Goal: Task Accomplishment & Management: Use online tool/utility

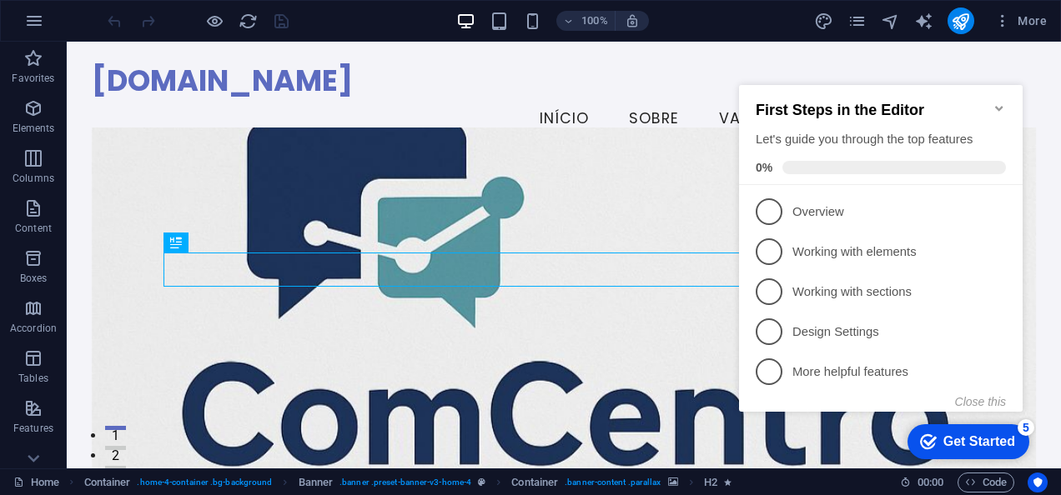
click div "checkmark Get Started 5 First Steps in the Editor Let's guide you through the t…"
click at [1044, 58] on div "comcentro.pt Menu Início Sobre Valores Serviços Contato" at bounding box center [564, 101] width 994 height 119
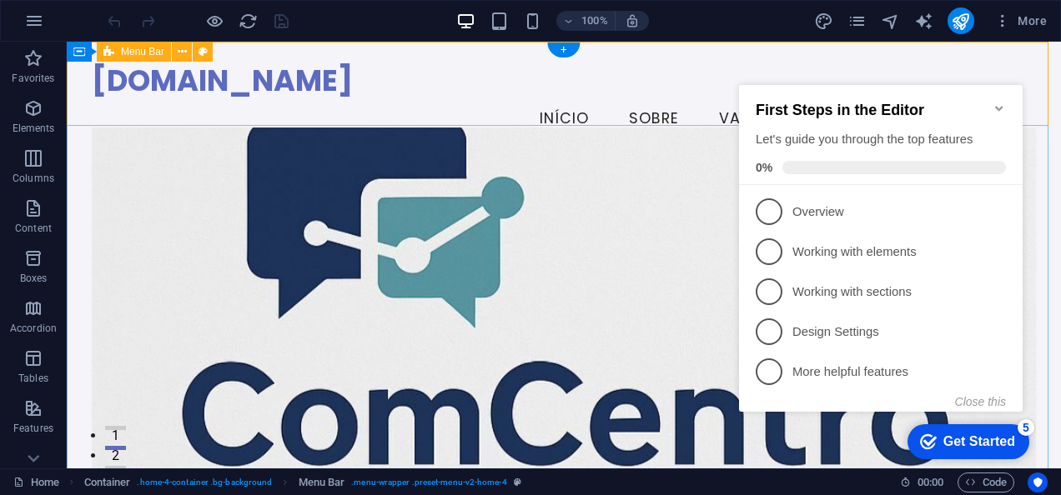
click at [520, 105] on div "comcentro.pt Menu Início Sobre Valores Serviços Contato" at bounding box center [564, 101] width 994 height 119
click at [1003, 102] on icon "Minimize checklist" at bounding box center [999, 108] width 13 height 13
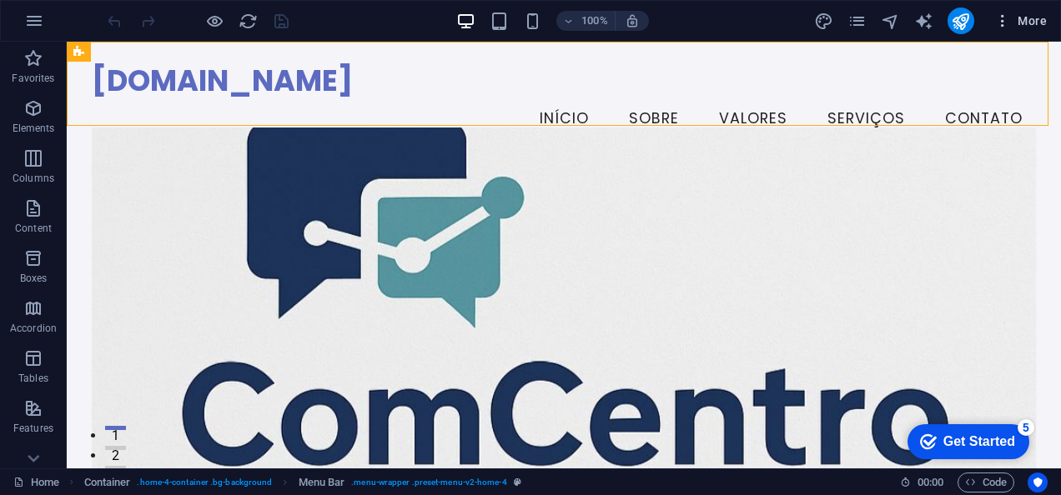
click at [1024, 16] on span "More" at bounding box center [1020, 21] width 53 height 17
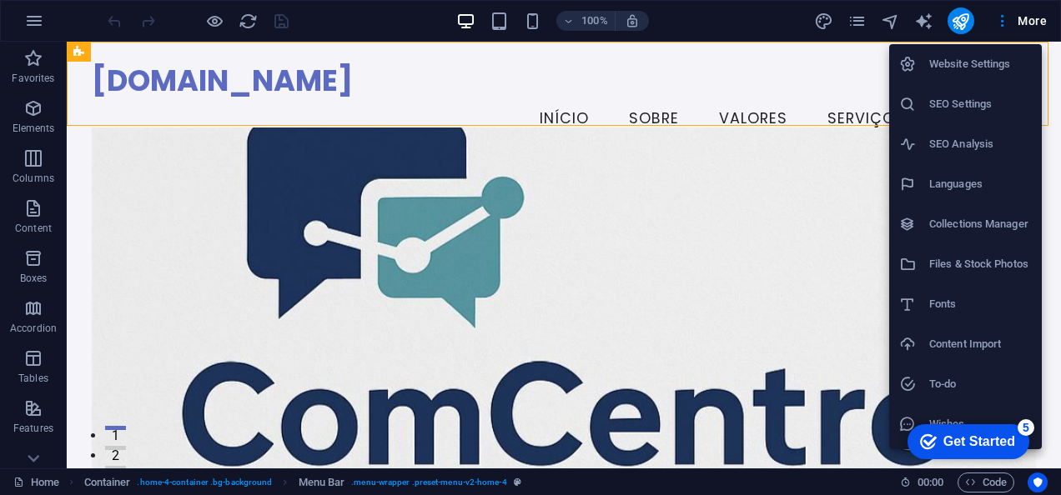
click at [955, 174] on h6 "Languages" at bounding box center [980, 184] width 103 height 20
select select "41"
select select "128"
select select "55"
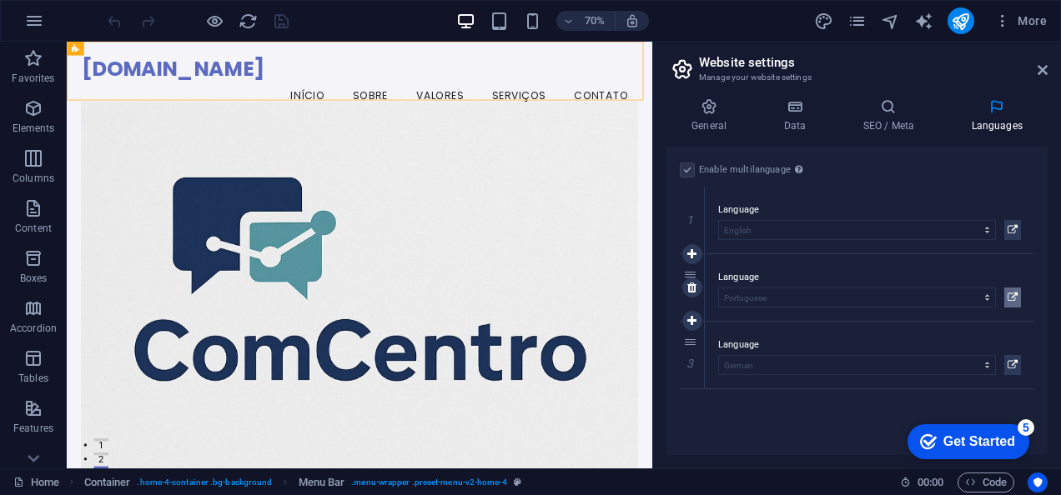
click at [1009, 297] on icon at bounding box center [1013, 298] width 10 height 20
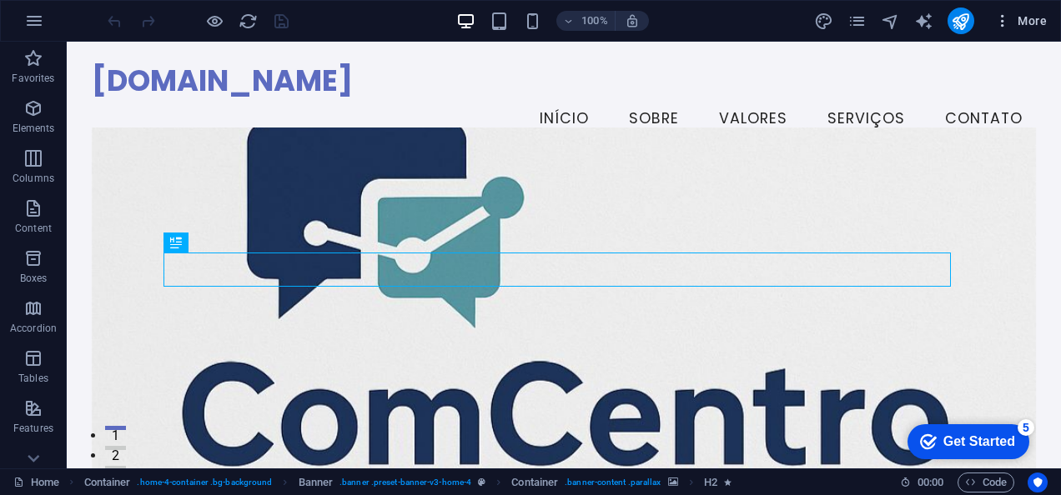
click at [1031, 31] on button "More" at bounding box center [1021, 21] width 66 height 27
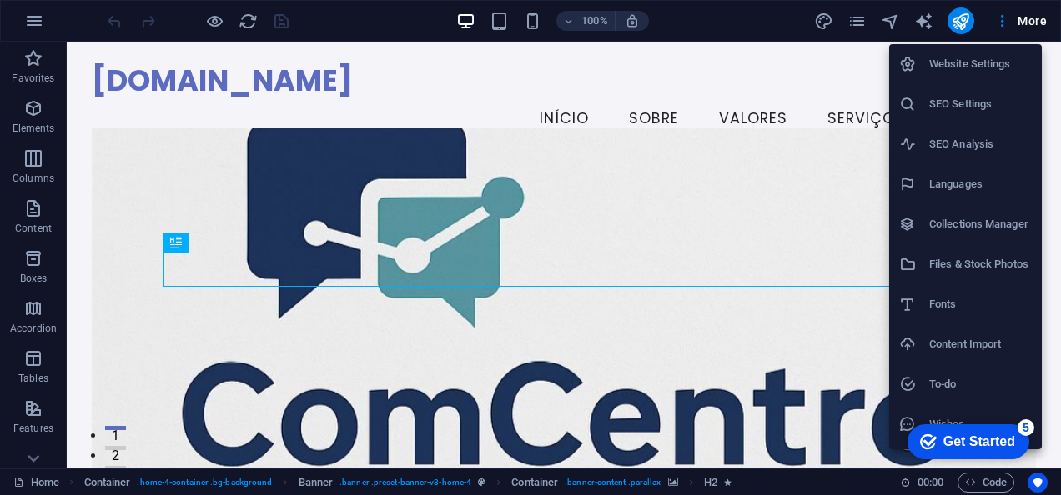
scroll to position [35, 0]
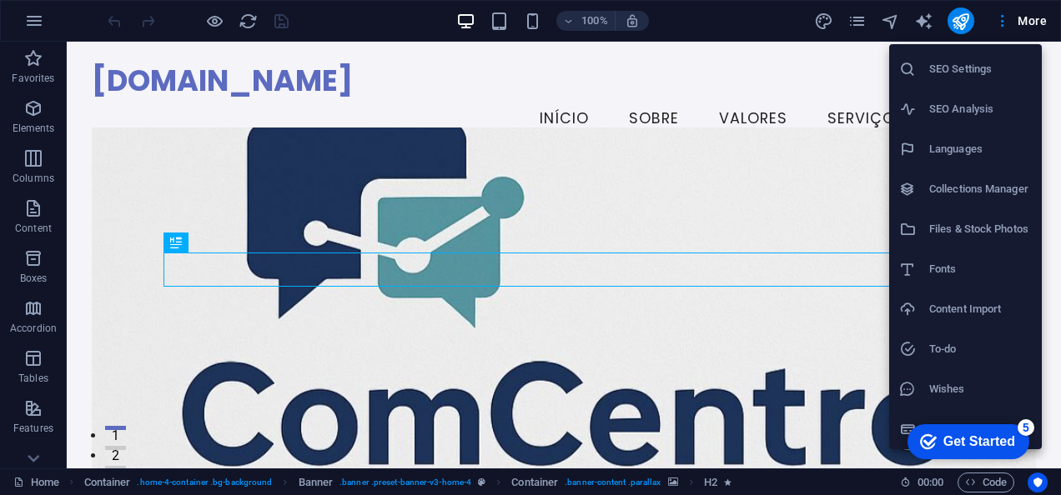
click at [961, 145] on h6 "Languages" at bounding box center [980, 149] width 103 height 20
select select "41"
select select "128"
select select "55"
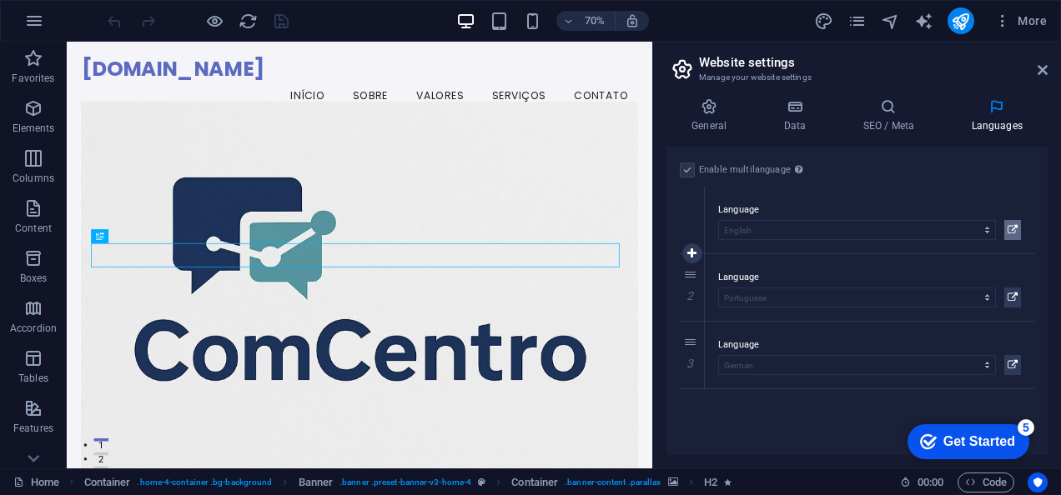
click at [1017, 224] on icon at bounding box center [1013, 230] width 10 height 20
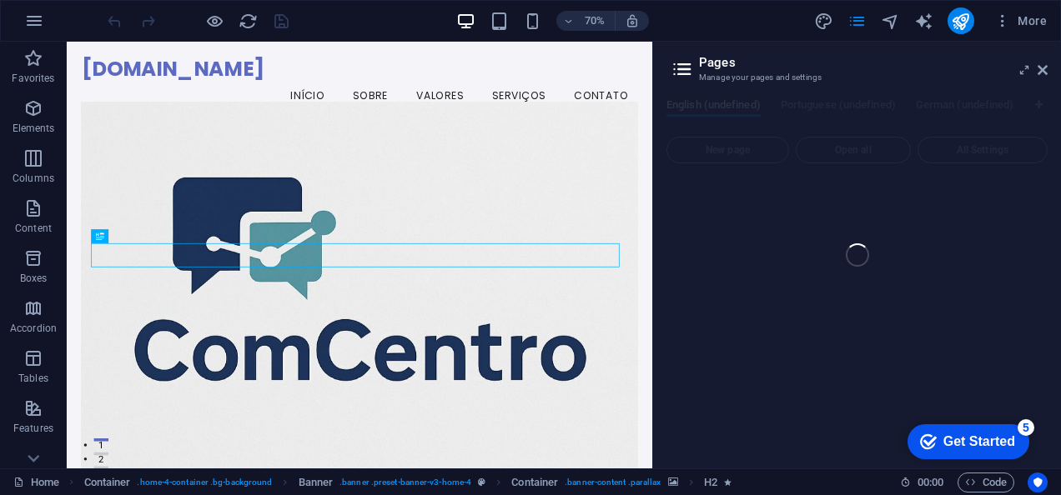
click at [887, 78] on div "Home (en) Favorites Elements Columns Content Boxes Accordion Tables Features Im…" at bounding box center [530, 255] width 1061 height 427
click at [113, 17] on div at bounding box center [197, 21] width 187 height 27
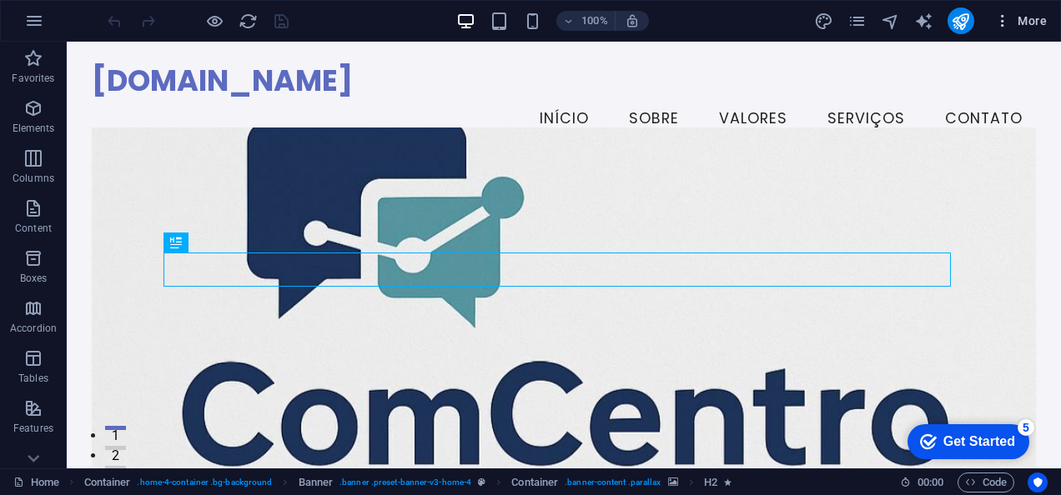
click at [1027, 18] on span "More" at bounding box center [1020, 21] width 53 height 17
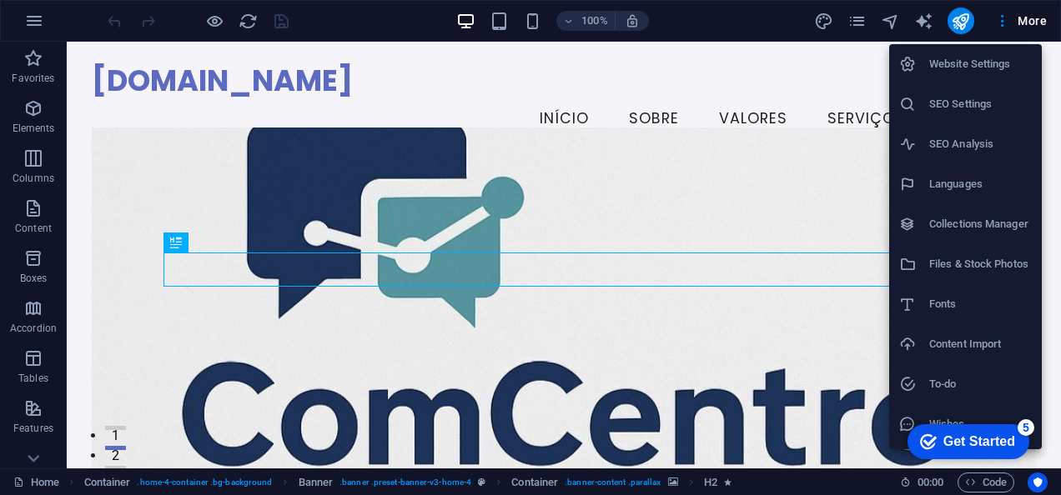
scroll to position [35, 0]
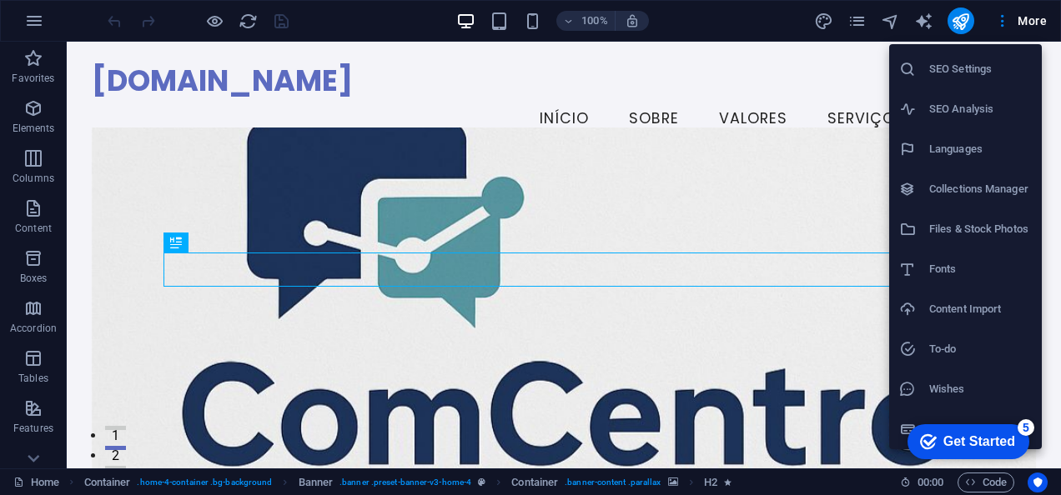
click at [972, 152] on h6 "Languages" at bounding box center [980, 149] width 103 height 20
select select "41"
select select "128"
select select "55"
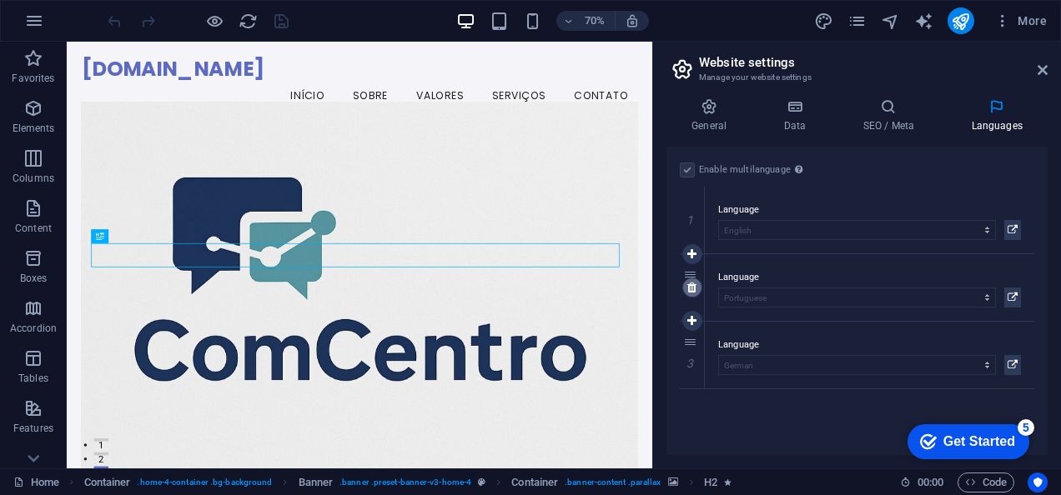
click at [688, 287] on icon at bounding box center [691, 288] width 9 height 12
select select "55"
click at [689, 287] on icon at bounding box center [691, 288] width 9 height 12
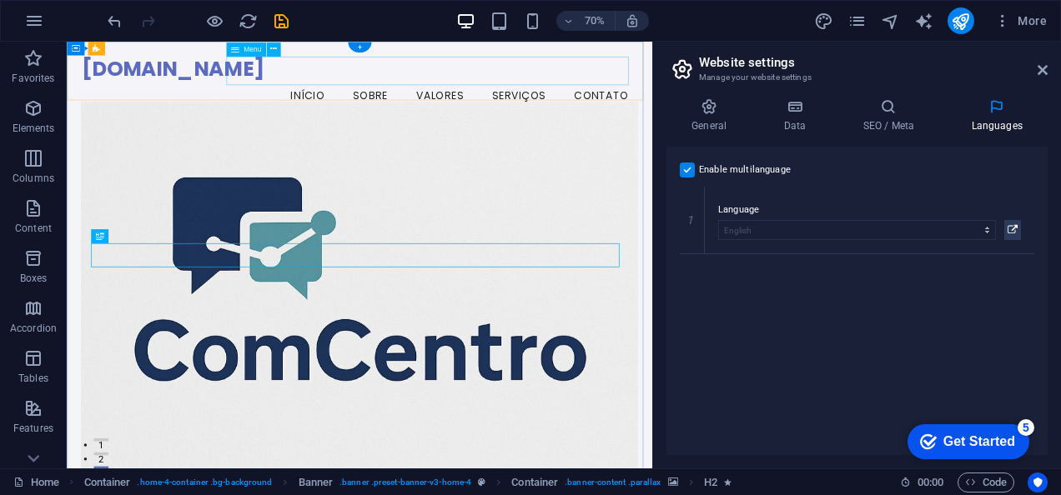
click at [795, 98] on nav "Início Sobre Valores Serviços Contato" at bounding box center [485, 119] width 795 height 42
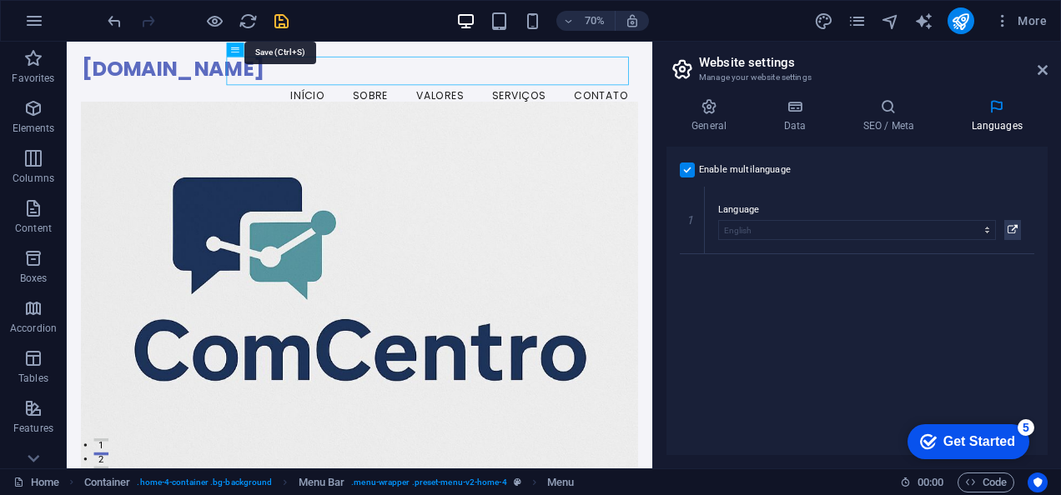
click at [283, 23] on icon "save" at bounding box center [281, 21] width 19 height 19
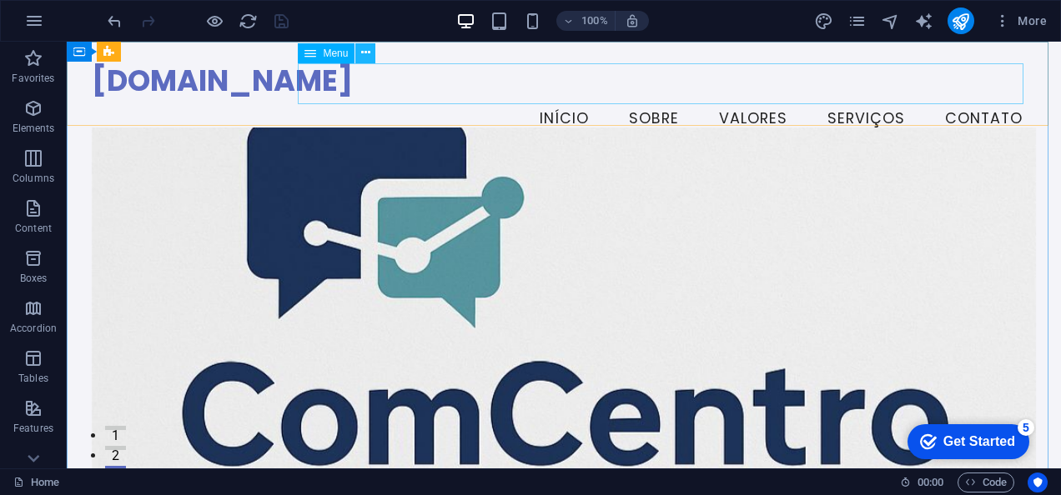
click at [370, 47] on icon at bounding box center [365, 53] width 9 height 18
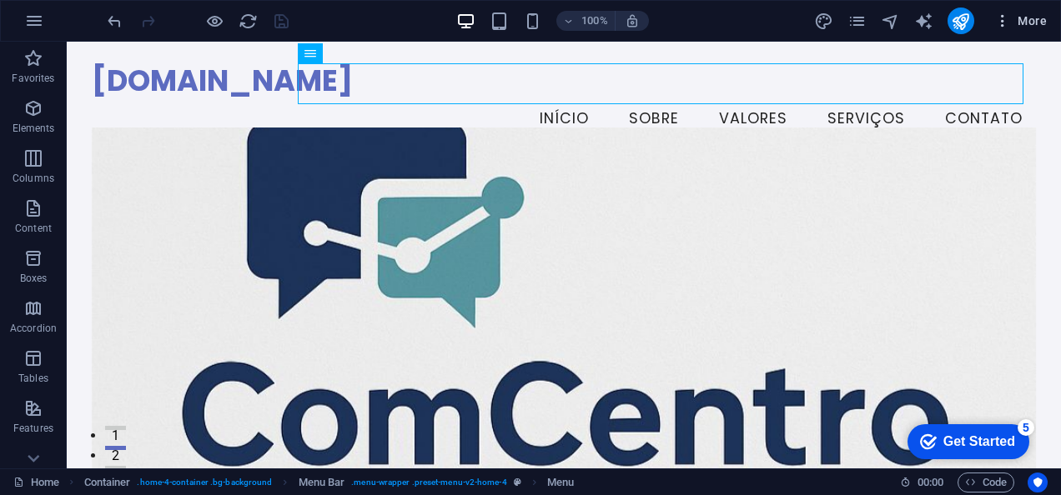
click at [1037, 24] on span "More" at bounding box center [1020, 21] width 53 height 17
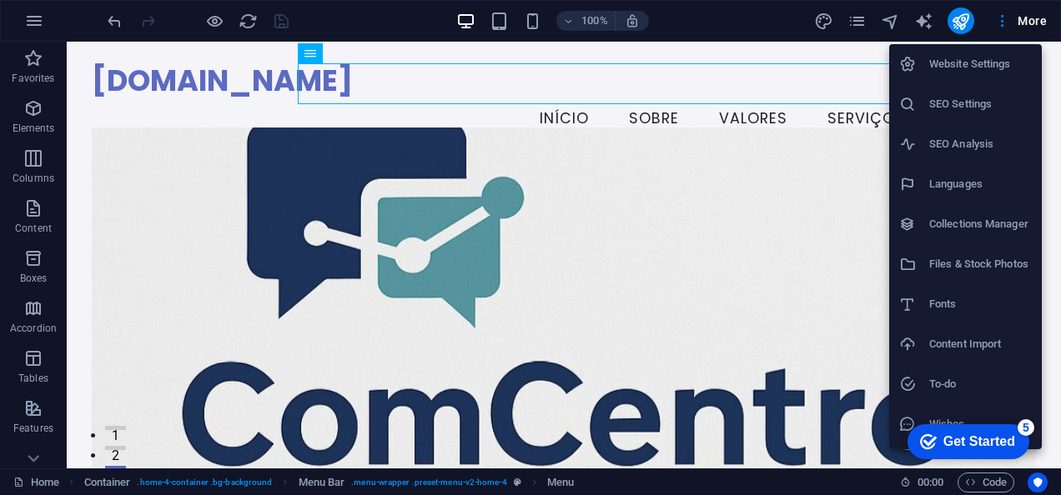
click at [979, 185] on h6 "Languages" at bounding box center [980, 184] width 103 height 20
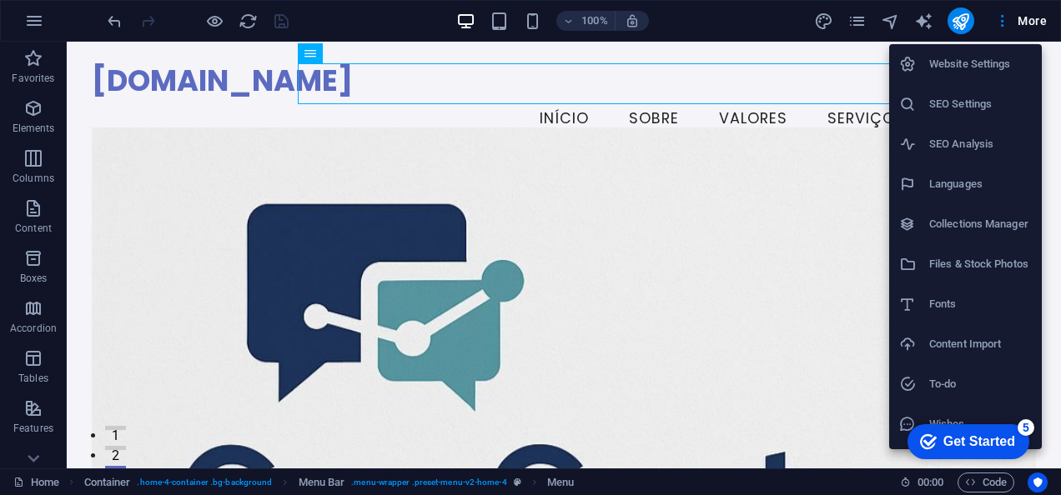
select select "41"
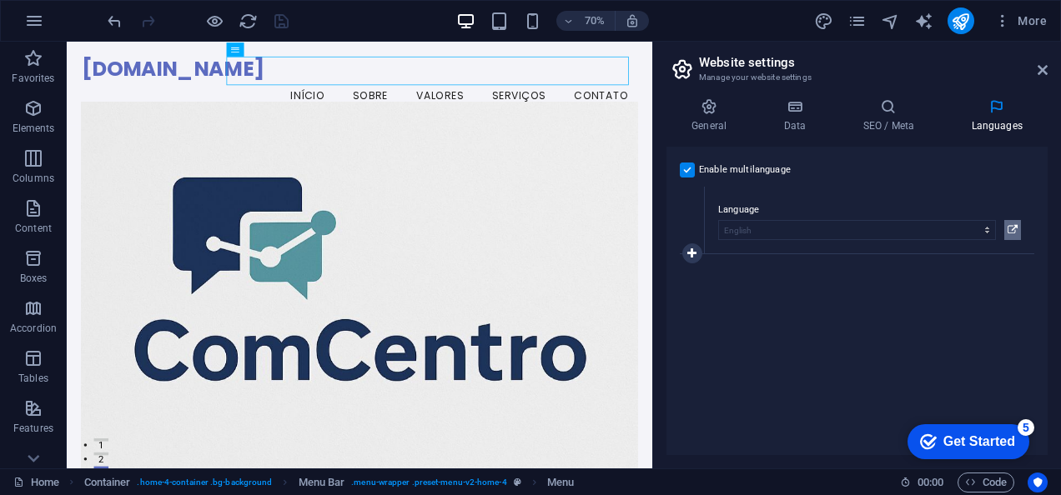
click at [1005, 233] on button at bounding box center [1012, 230] width 17 height 20
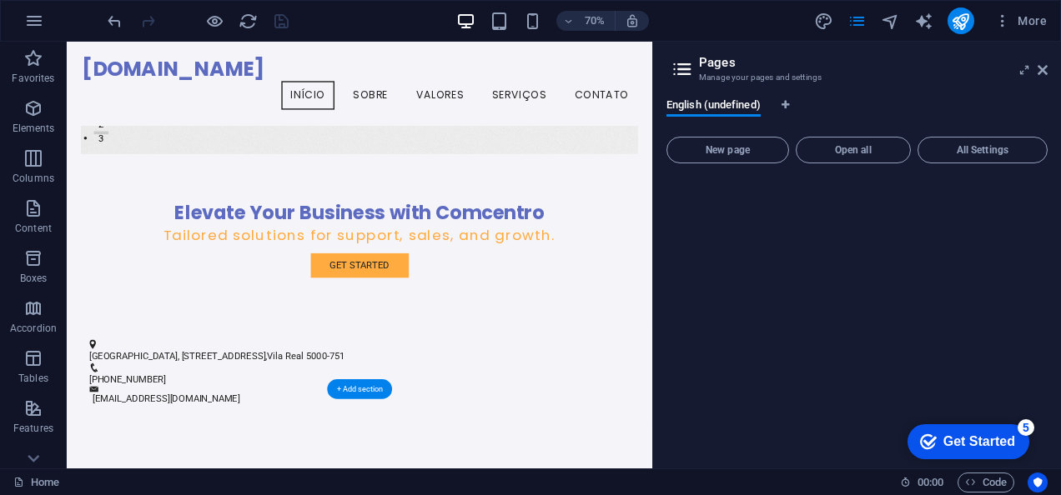
scroll to position [0, 0]
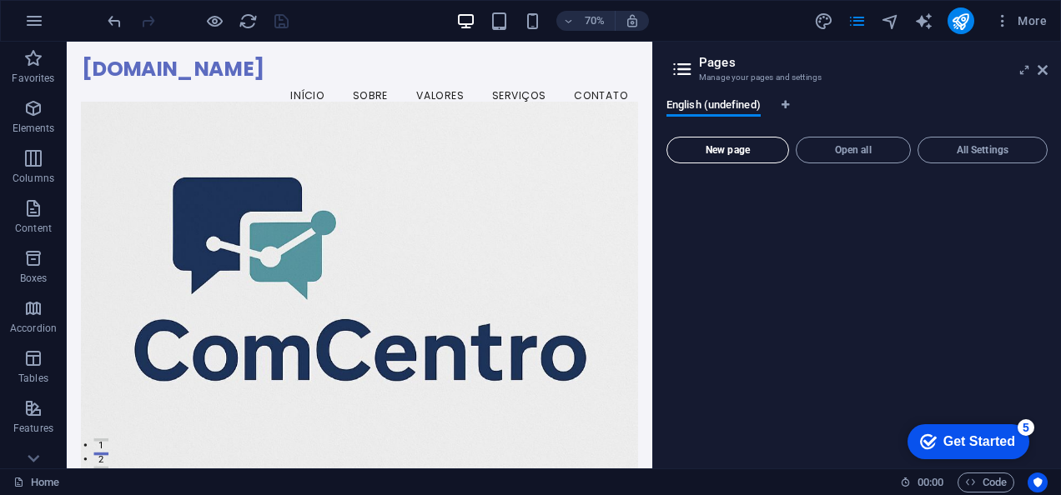
click at [730, 153] on span "New page" at bounding box center [728, 150] width 108 height 10
click at [865, 153] on span "Open all" at bounding box center [853, 150] width 100 height 10
click at [973, 157] on button "All Settings" at bounding box center [982, 150] width 130 height 27
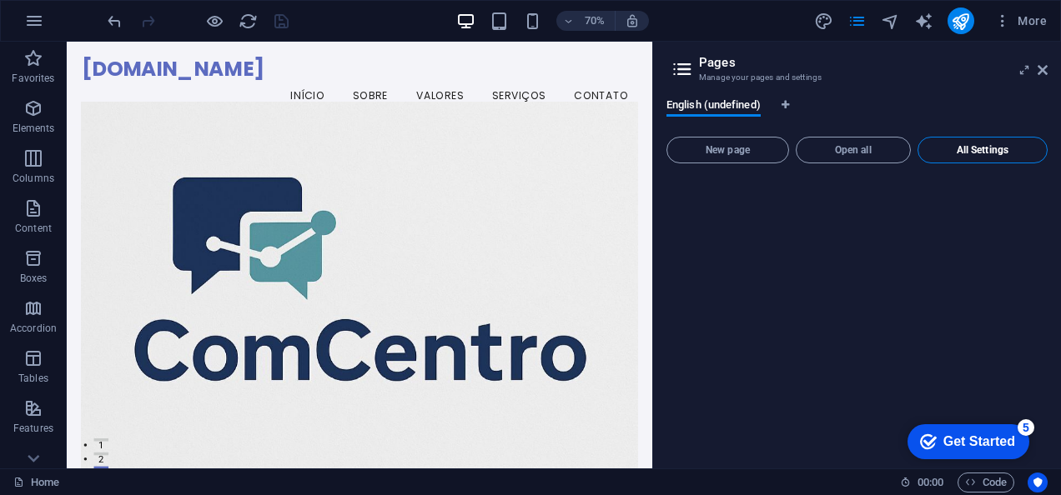
click at [973, 157] on button "All Settings" at bounding box center [982, 150] width 130 height 27
click at [976, 145] on span "All Settings" at bounding box center [982, 150] width 115 height 10
click at [789, 106] on icon "Language Tabs" at bounding box center [786, 105] width 8 height 10
click at [978, 153] on span "All Settings" at bounding box center [982, 150] width 115 height 10
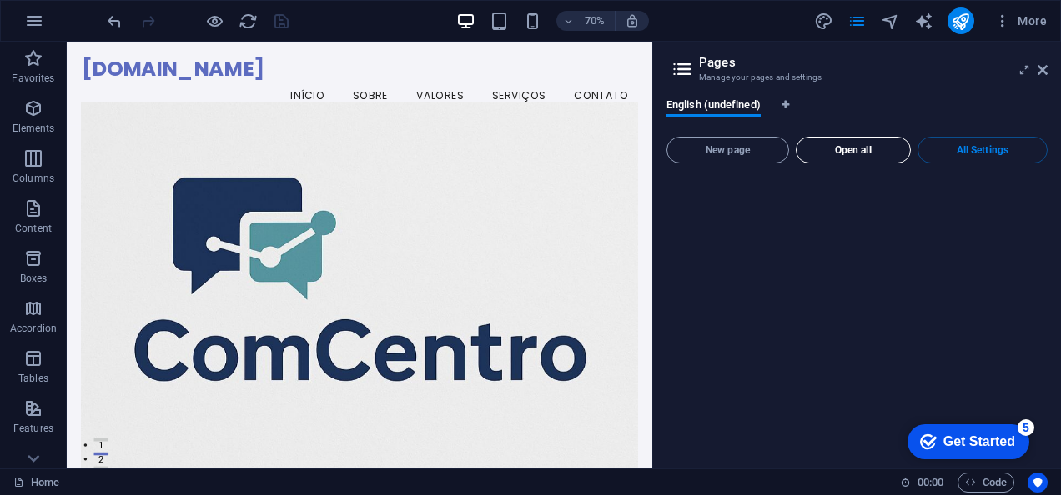
click at [871, 143] on button "Open all" at bounding box center [853, 150] width 115 height 27
click at [754, 148] on span "New page" at bounding box center [728, 150] width 108 height 10
click at [962, 17] on icon "publish" at bounding box center [960, 21] width 19 height 19
click at [1043, 72] on icon at bounding box center [1043, 69] width 10 height 13
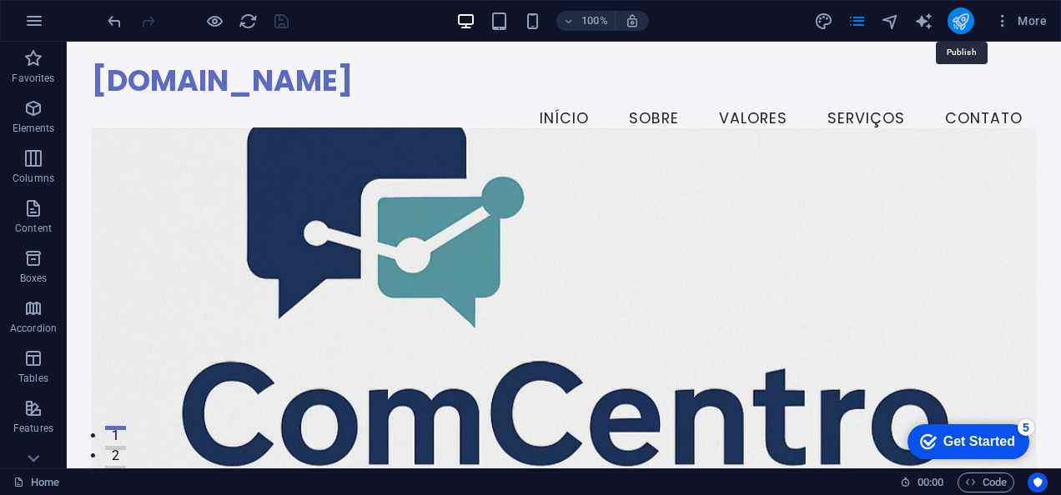
click at [959, 13] on icon "publish" at bounding box center [960, 21] width 19 height 19
click at [959, 18] on icon "publish" at bounding box center [960, 21] width 19 height 19
click at [964, 22] on icon "publish" at bounding box center [960, 21] width 19 height 19
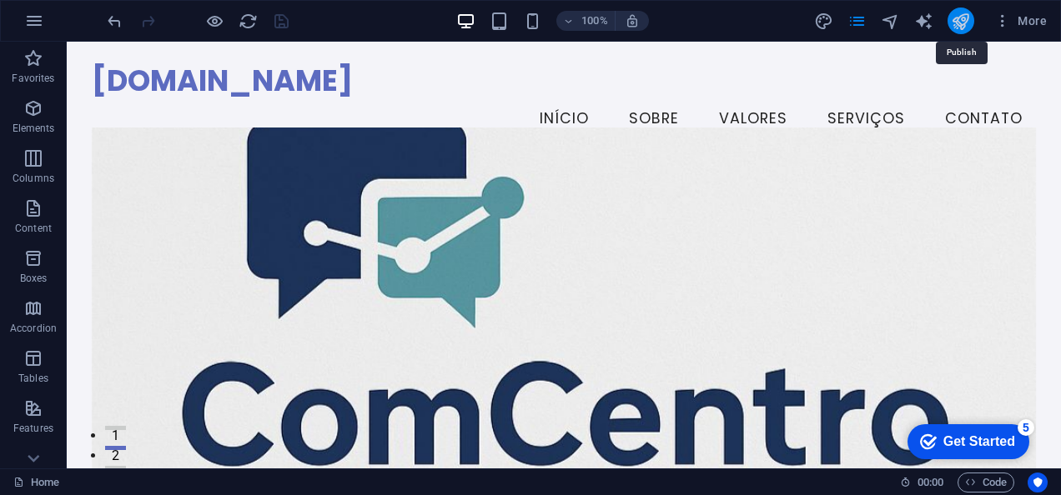
click at [964, 22] on icon "publish" at bounding box center [960, 21] width 19 height 19
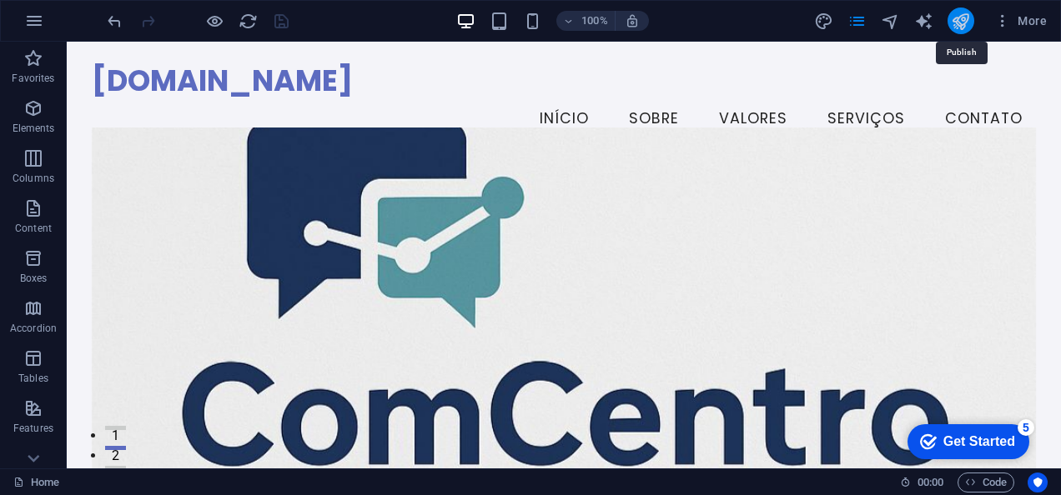
click at [964, 22] on icon "publish" at bounding box center [960, 21] width 19 height 19
click at [967, 15] on icon "publish" at bounding box center [960, 21] width 19 height 19
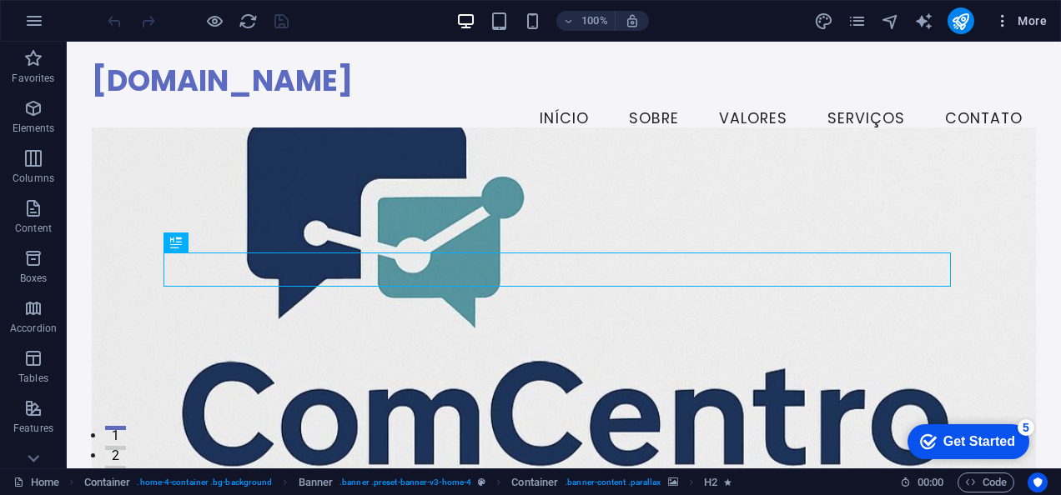
click at [1047, 19] on button "More" at bounding box center [1021, 21] width 66 height 27
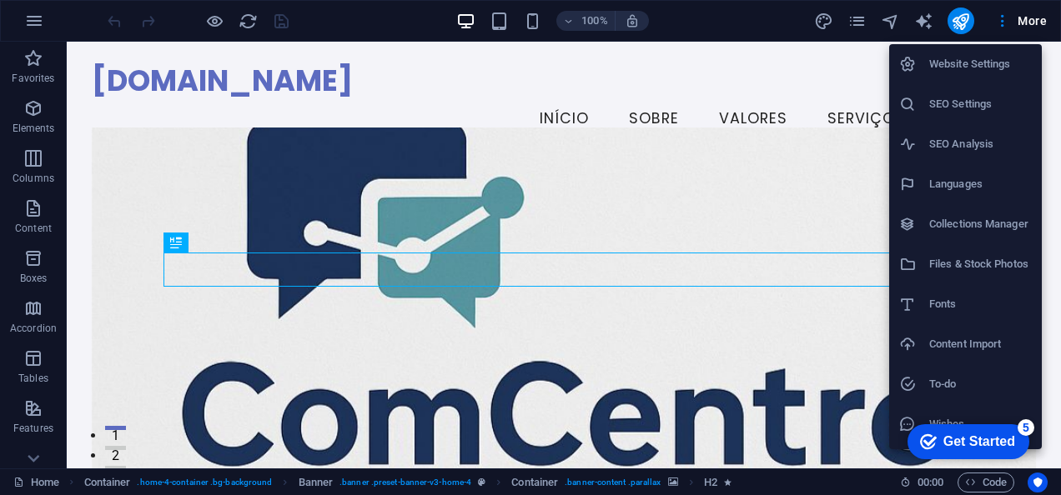
click at [973, 171] on li "Languages" at bounding box center [965, 184] width 153 height 40
select select "41"
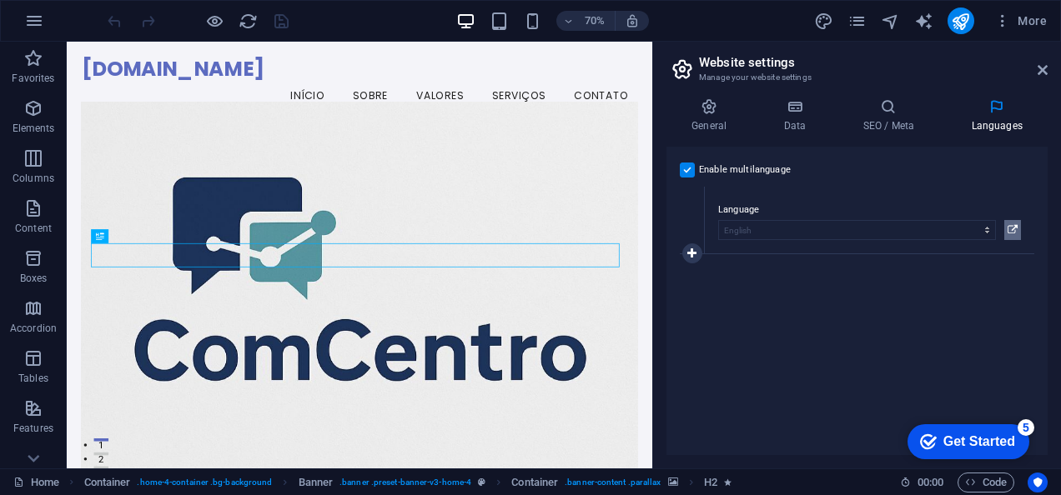
click at [1011, 229] on icon at bounding box center [1013, 230] width 10 height 20
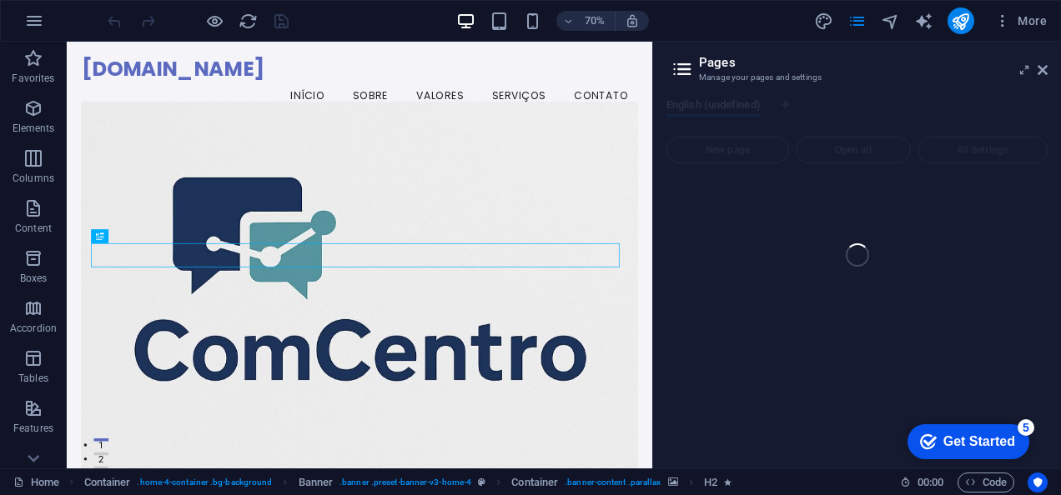
click at [937, 441] on div "checkmark Get Started 5" at bounding box center [967, 442] width 95 height 17
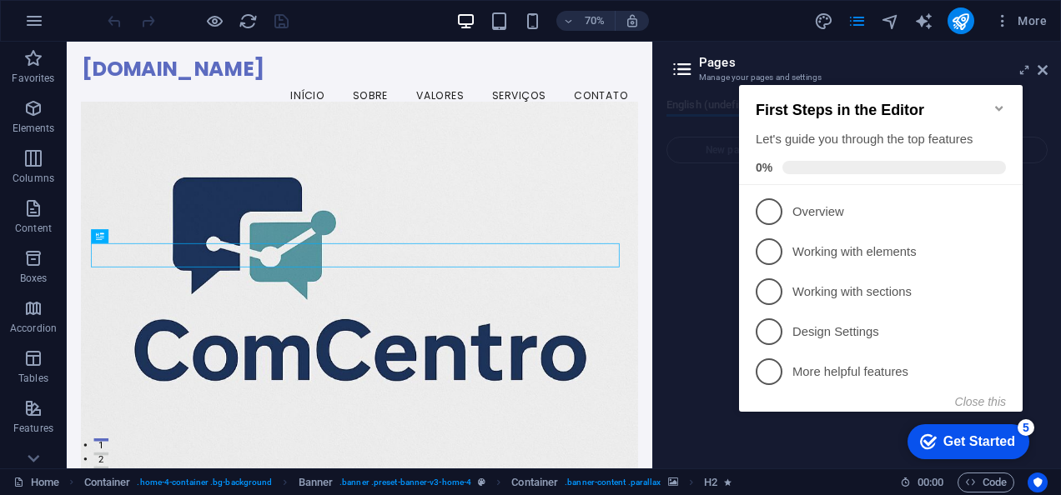
click at [997, 104] on icon "Minimize checklist" at bounding box center [999, 108] width 13 height 13
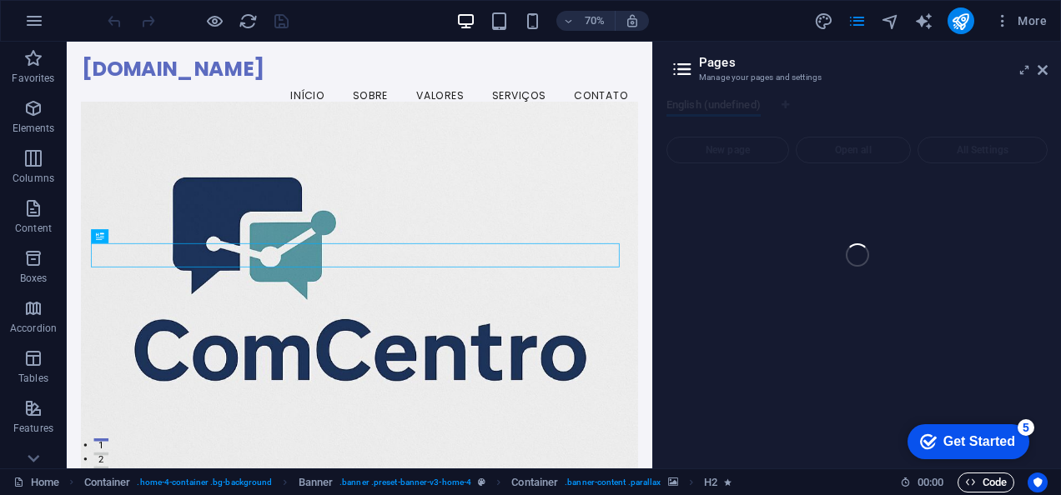
click at [976, 480] on span "Code" at bounding box center [986, 483] width 42 height 20
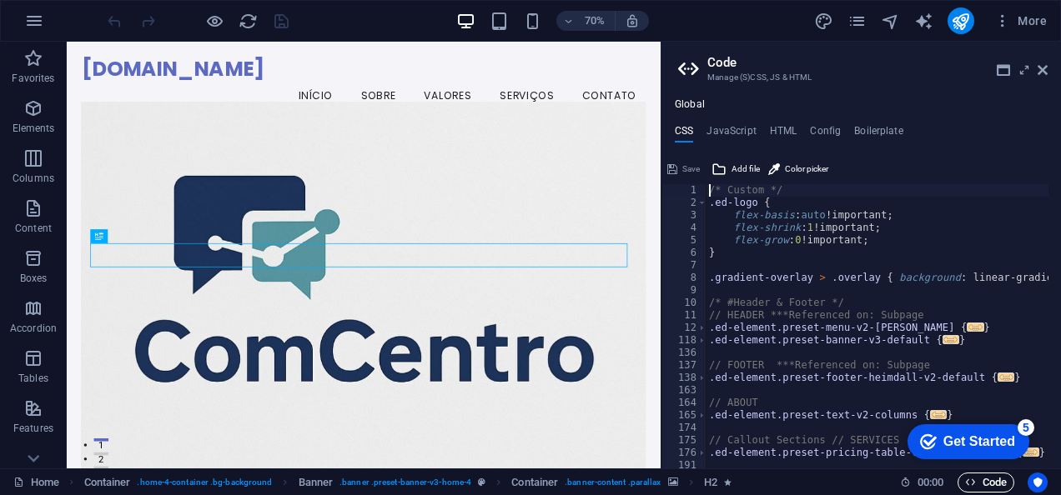
click at [976, 480] on span "Code" at bounding box center [986, 483] width 42 height 20
click at [1024, 73] on icon at bounding box center [1024, 69] width 0 height 13
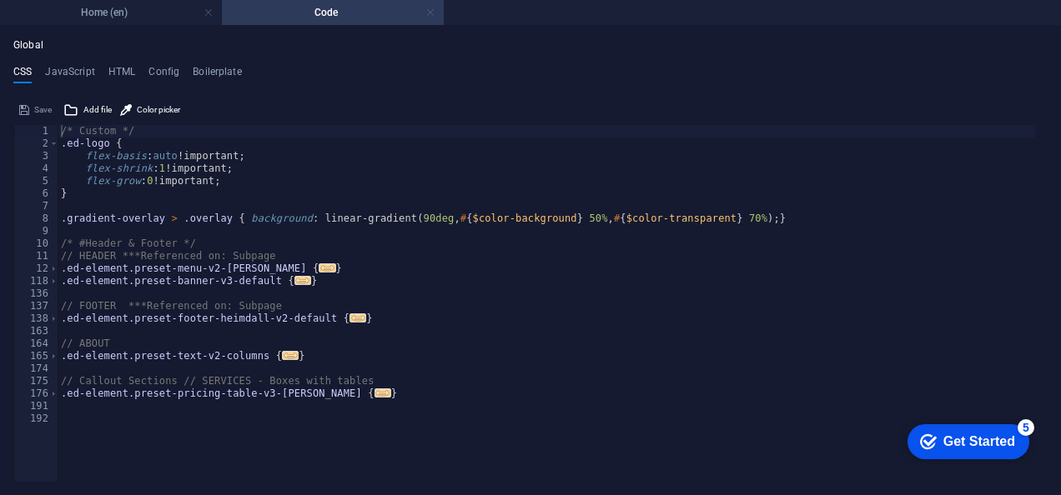
click at [430, 15] on link at bounding box center [430, 13] width 10 height 16
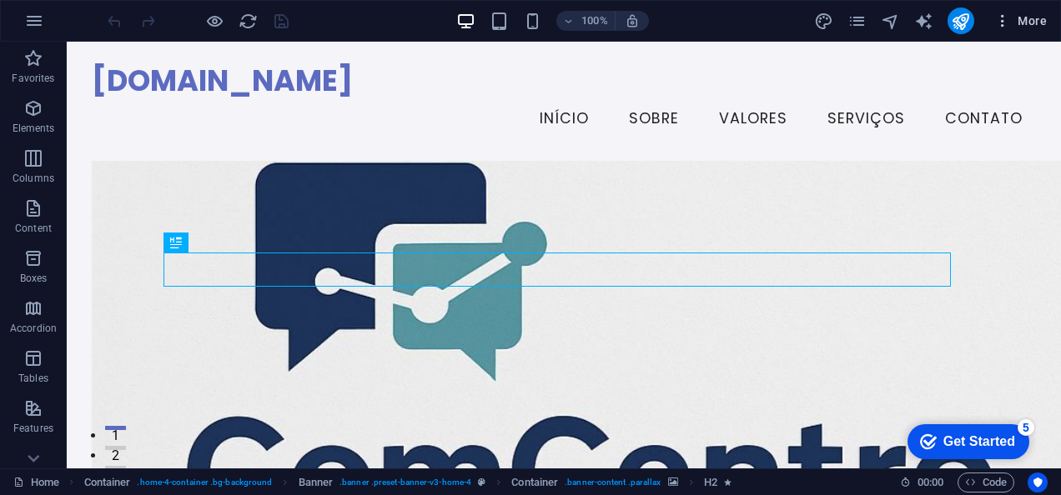
click at [1048, 13] on button "More" at bounding box center [1021, 21] width 66 height 27
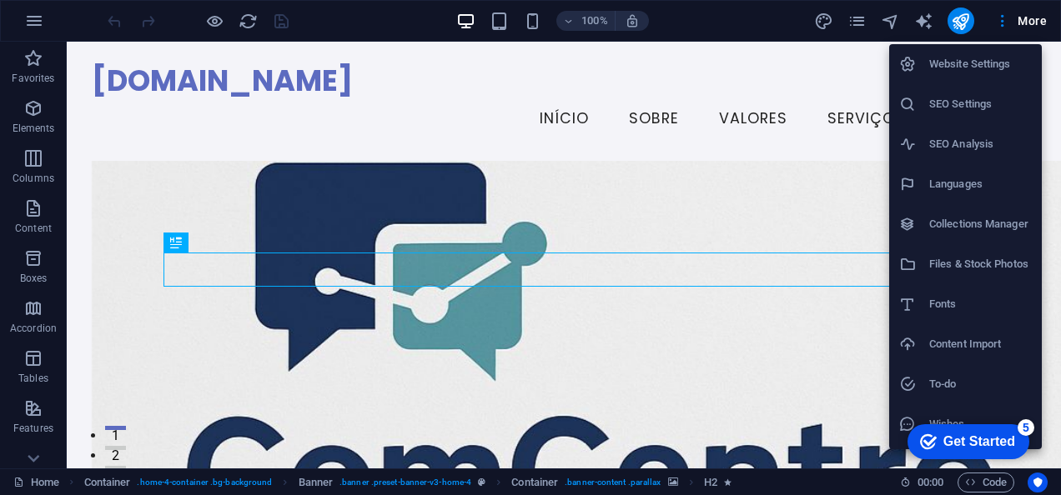
click at [964, 192] on h6 "Languages" at bounding box center [980, 184] width 103 height 20
select select "41"
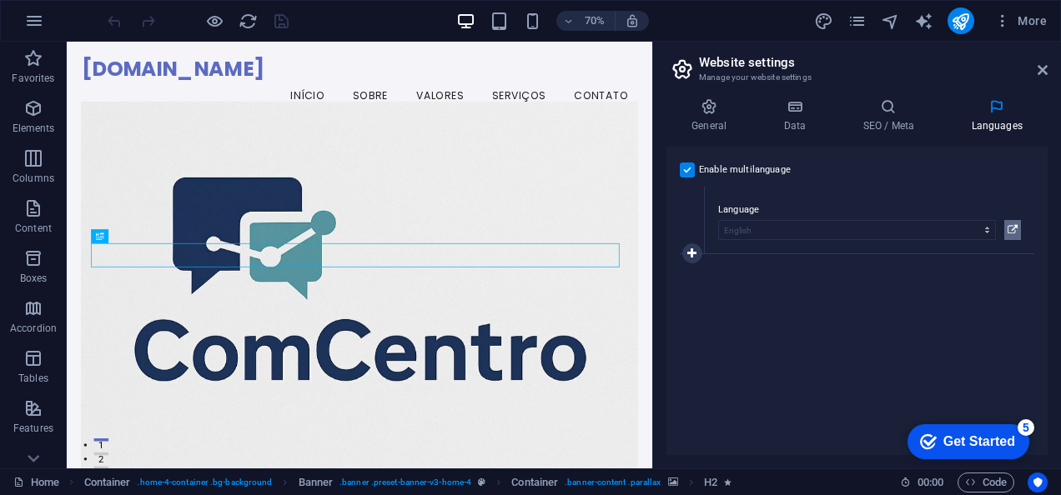
click at [1008, 222] on icon at bounding box center [1013, 230] width 10 height 20
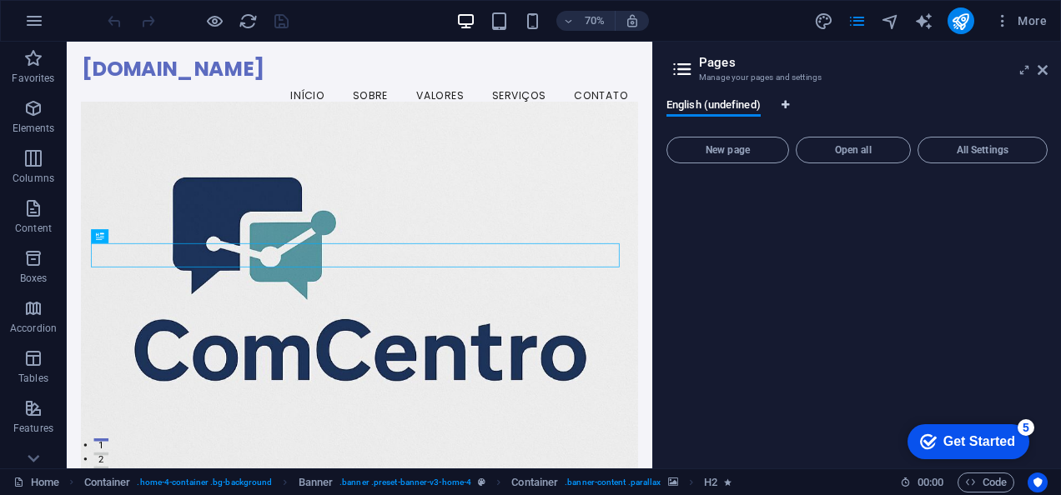
click at [791, 107] on span "Language Tabs" at bounding box center [786, 105] width 10 height 10
select select "41"
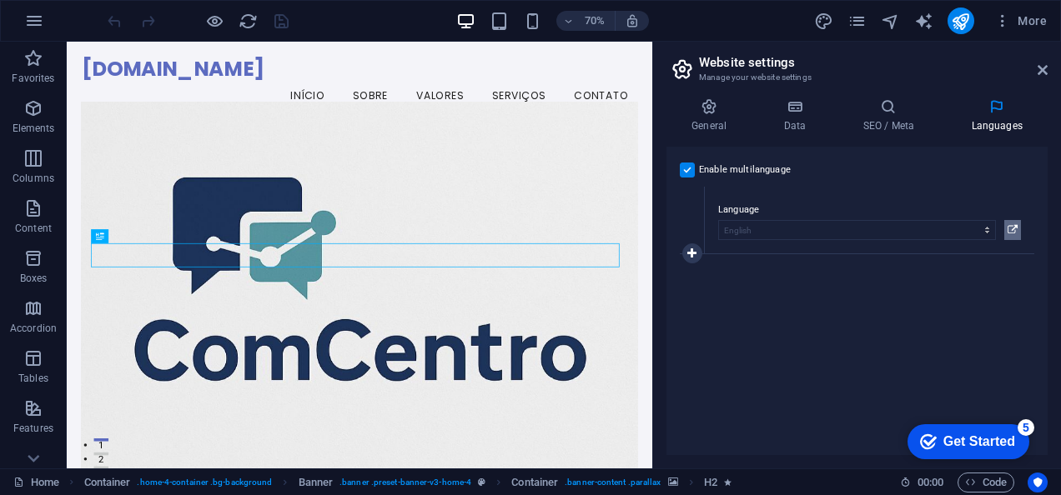
click at [1014, 234] on icon at bounding box center [1013, 230] width 10 height 20
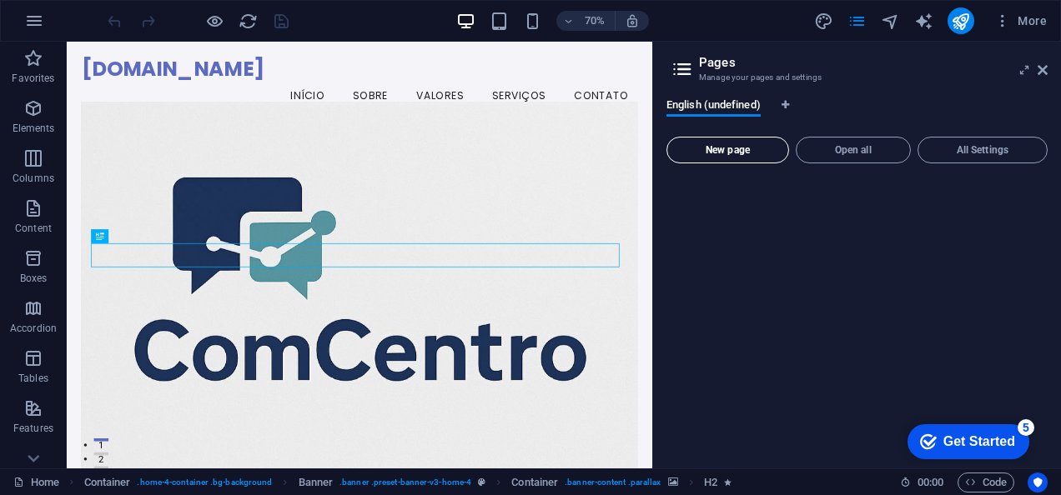
click at [762, 160] on button "New page" at bounding box center [727, 150] width 123 height 27
click at [842, 154] on span "Open all" at bounding box center [853, 150] width 100 height 10
click at [1004, 155] on span "All Settings" at bounding box center [982, 150] width 115 height 10
click at [347, 13] on div "70% More" at bounding box center [578, 21] width 949 height 27
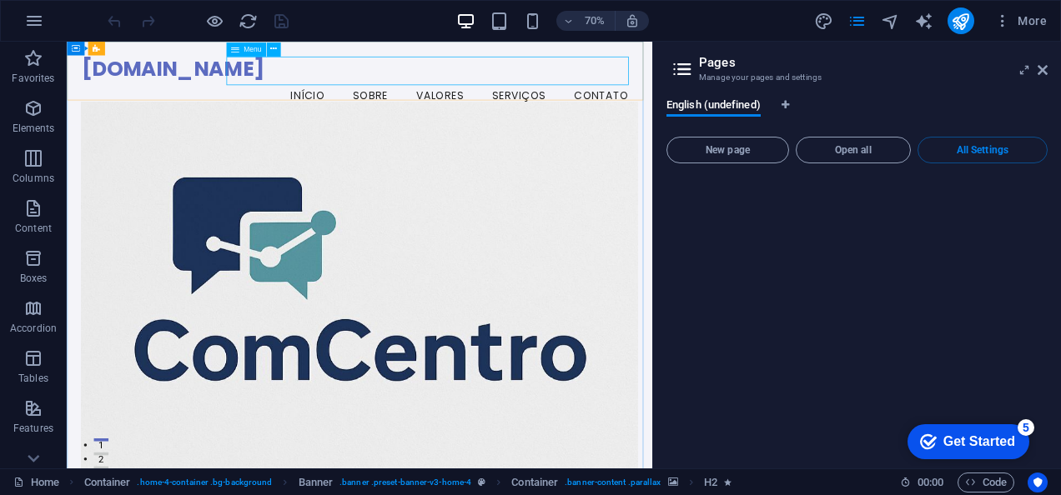
click at [249, 50] on span "Menu" at bounding box center [253, 49] width 18 height 7
click at [385, 98] on nav "Início Sobre Valores Serviços Contato" at bounding box center [485, 119] width 795 height 42
click at [359, 45] on div "+" at bounding box center [359, 48] width 23 height 11
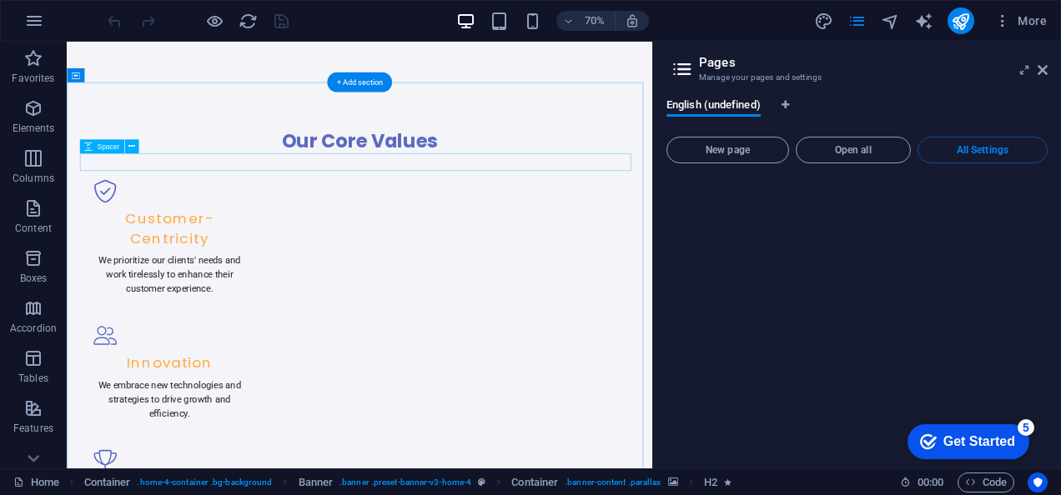
scroll to position [1254, 0]
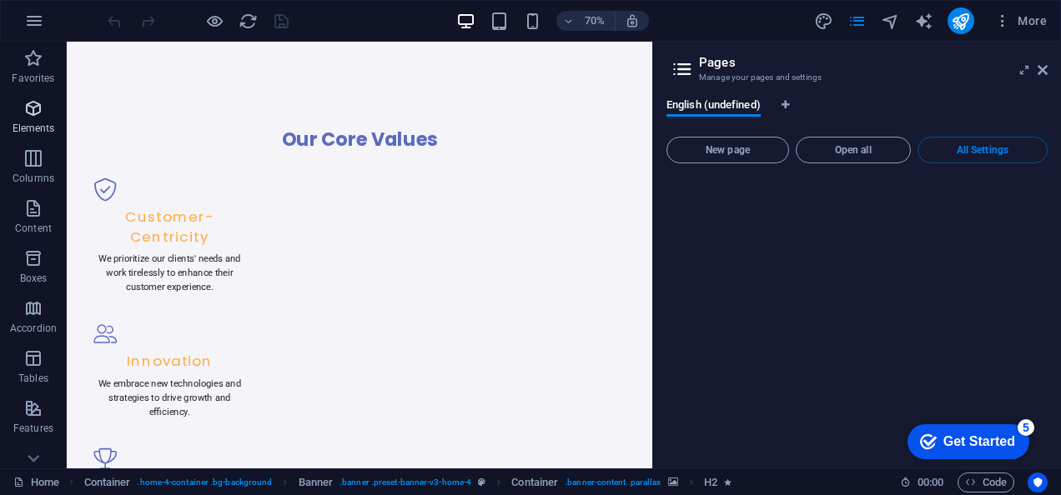
click at [44, 112] on span "Elements" at bounding box center [33, 118] width 67 height 40
click at [36, 122] on p "Elements" at bounding box center [34, 128] width 43 height 13
click at [44, 178] on p "Columns" at bounding box center [34, 178] width 42 height 13
click at [55, 216] on span "Content" at bounding box center [33, 219] width 67 height 40
click at [961, 19] on icon "publish" at bounding box center [960, 21] width 19 height 19
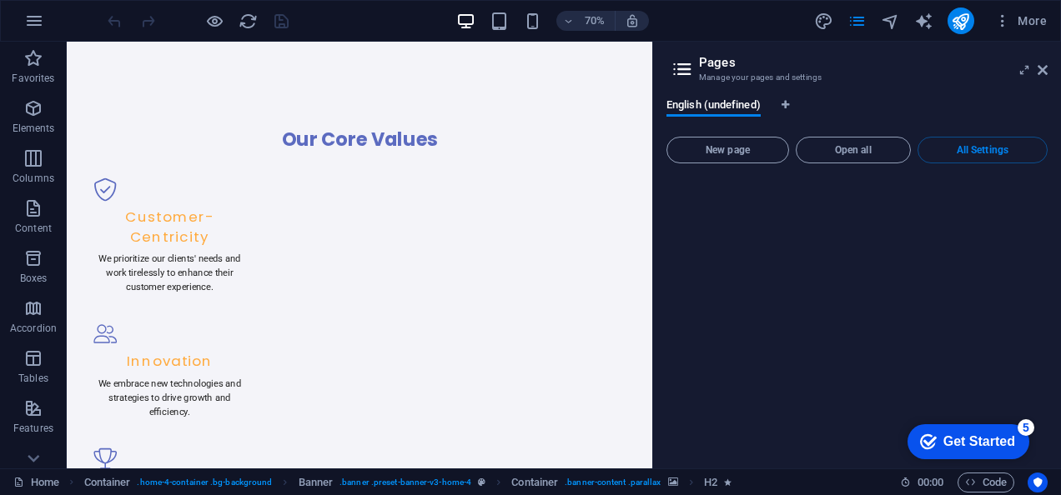
click at [1045, 63] on h2 "Pages" at bounding box center [873, 62] width 349 height 15
click at [1043, 71] on icon at bounding box center [1043, 69] width 10 height 13
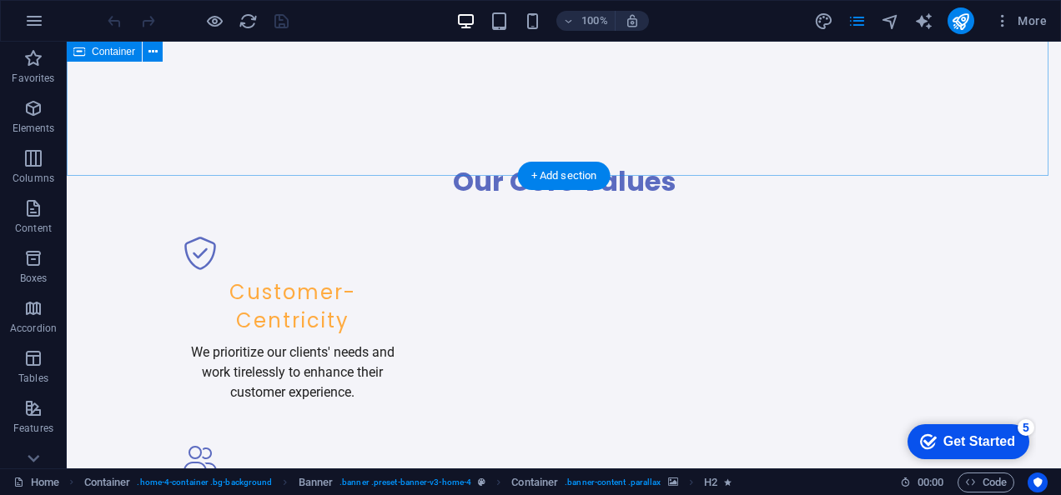
scroll to position [1098, 0]
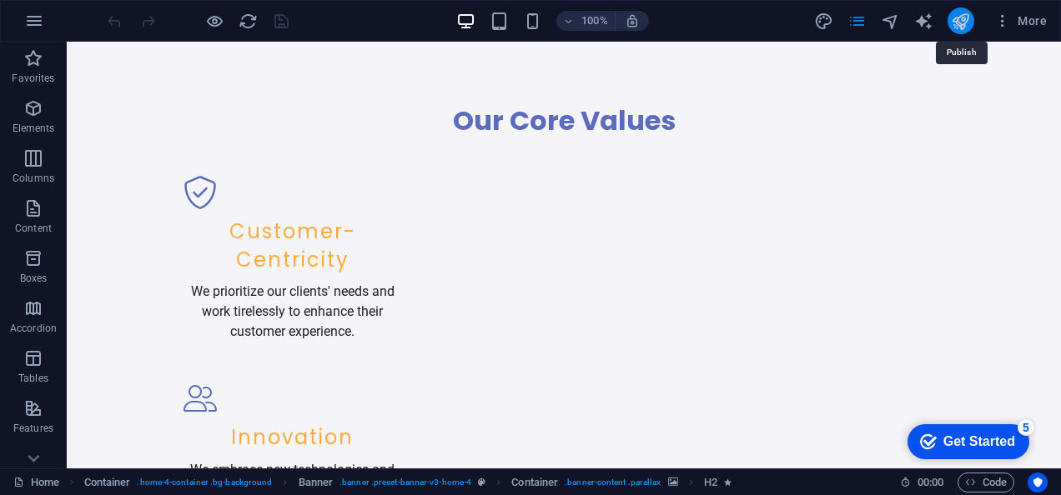
click at [965, 21] on icon "publish" at bounding box center [960, 21] width 19 height 19
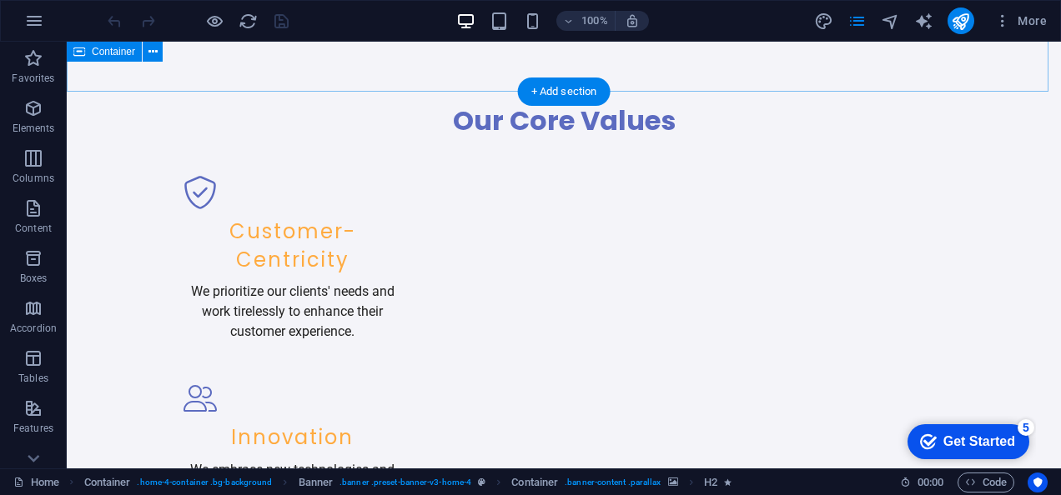
drag, startPoint x: 1032, startPoint y: 63, endPoint x: 567, endPoint y: 83, distance: 465.0
click at [567, 83] on div "Our Core Values Customer-Centricity We prioritize our clients' needs and work t…" at bounding box center [564, 398] width 994 height 722
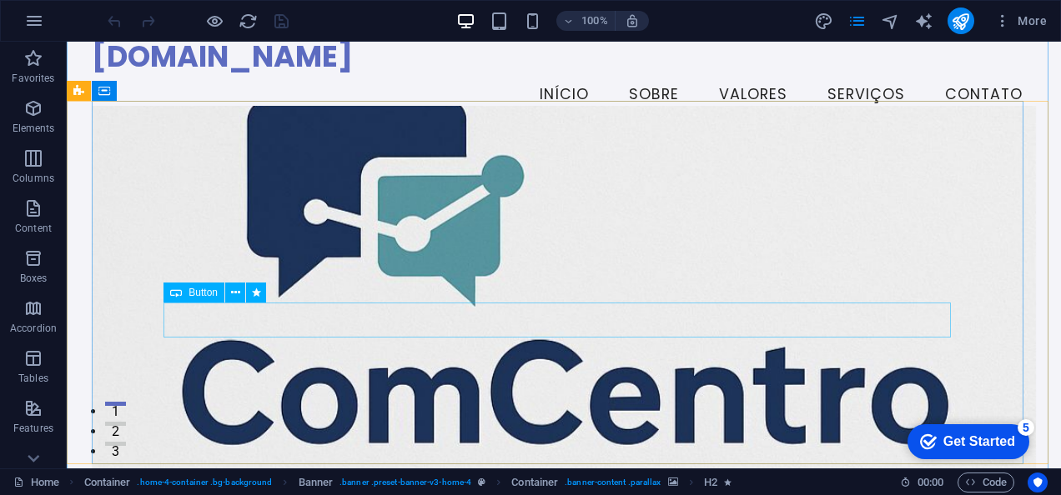
scroll to position [0, 0]
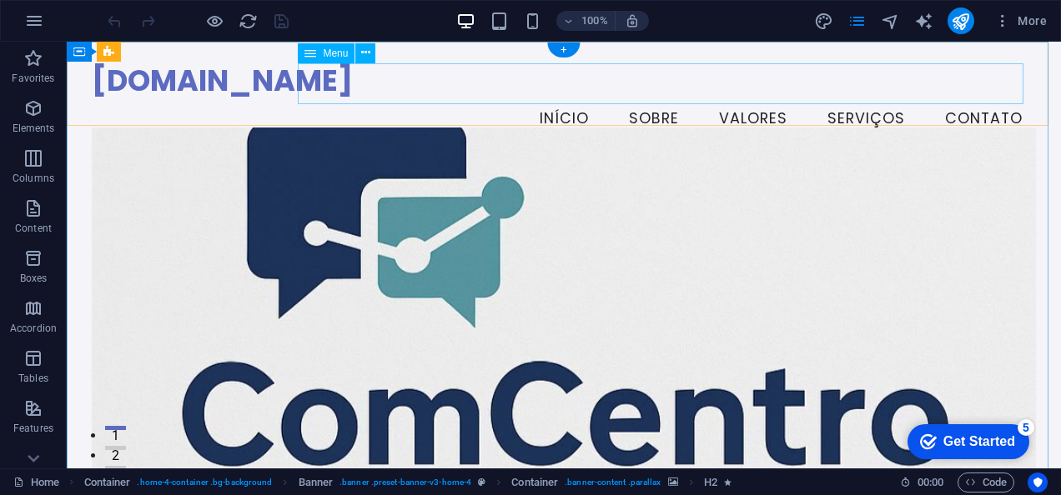
click at [561, 98] on nav "Início Sobre Valores Serviços Contato" at bounding box center [564, 119] width 944 height 42
click at [562, 98] on nav "Início Sobre Valores Serviços Contato" at bounding box center [564, 119] width 944 height 42
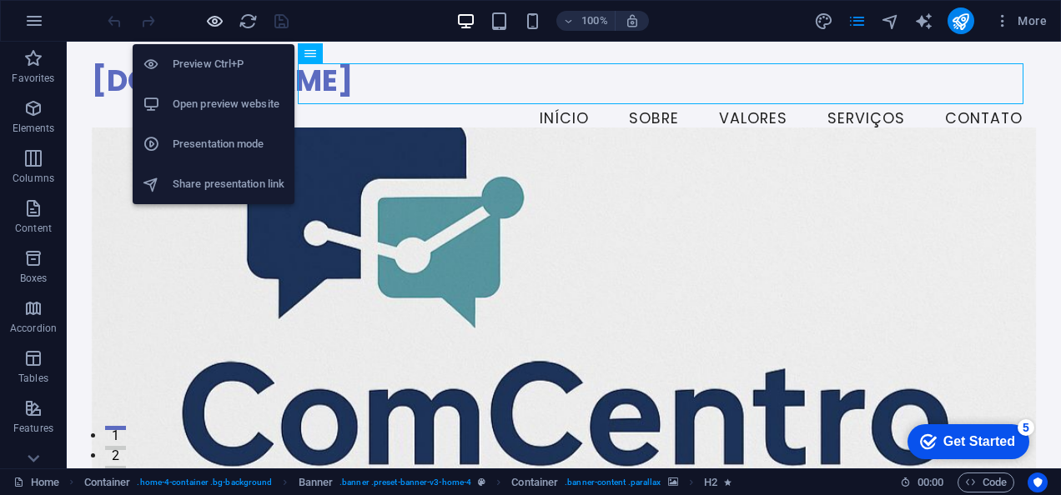
click at [218, 17] on icon "button" at bounding box center [214, 21] width 19 height 19
click at [219, 100] on h6 "Open preview website" at bounding box center [229, 104] width 112 height 20
click at [223, 104] on h6 "Open preview website" at bounding box center [229, 104] width 112 height 20
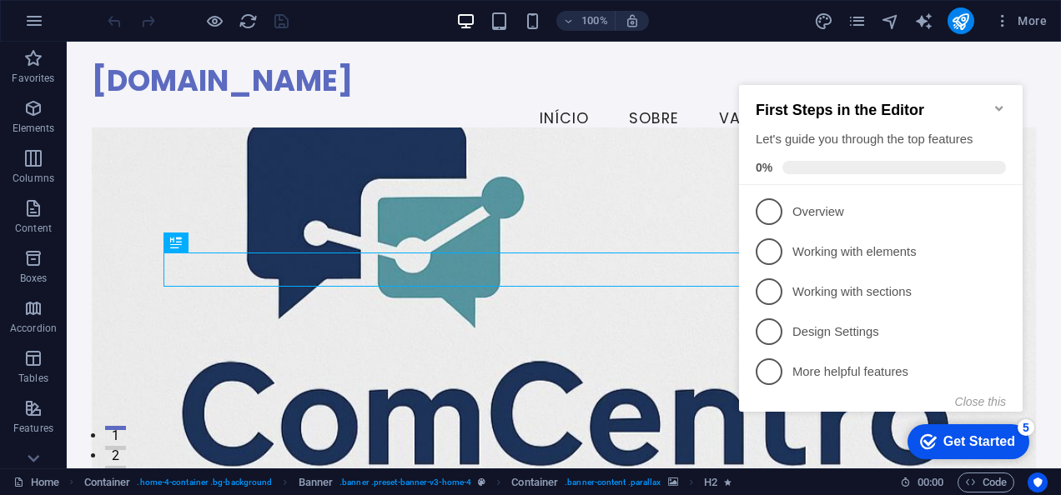
click div "checkmark Get Started 5 First Steps in the Editor Let's guide you through the t…"
click at [775, 49] on div "[DOMAIN_NAME] Menu Início Sobre Valores Serviços Contato" at bounding box center [564, 101] width 994 height 119
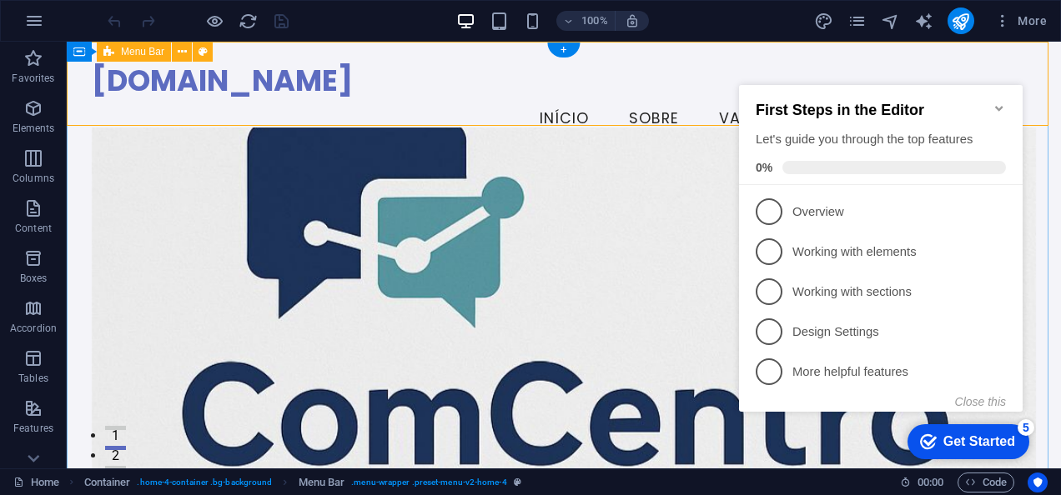
click at [546, 106] on div "[DOMAIN_NAME] Menu Início Sobre Valores Serviços Contato" at bounding box center [564, 101] width 994 height 119
click at [998, 103] on icon "Minimize checklist" at bounding box center [999, 108] width 13 height 13
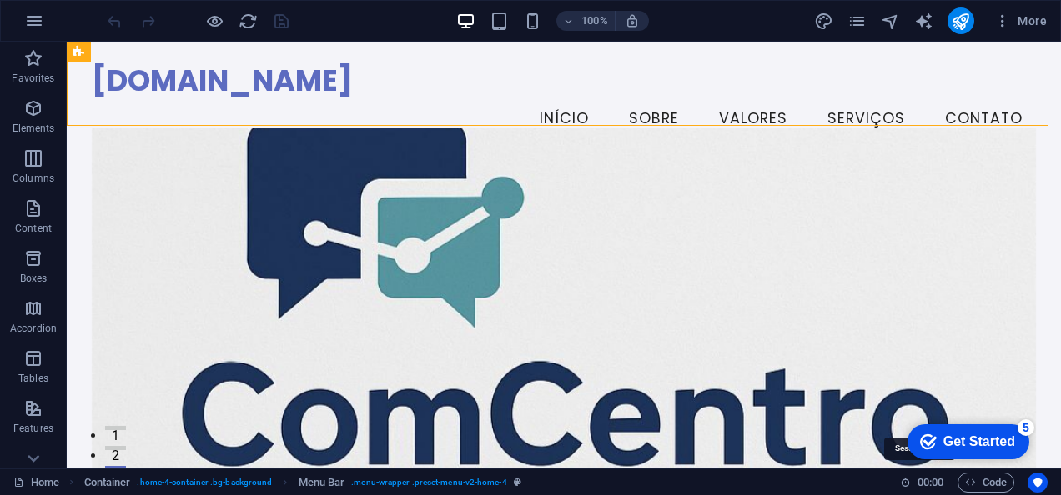
drag, startPoint x: 925, startPoint y: 480, endPoint x: 790, endPoint y: 485, distance: 135.2
click at [790, 485] on div "Home Container . home-4-container .bg-background Menu Bar . menu-wrapper .prese…" at bounding box center [449, 483] width 873 height 20
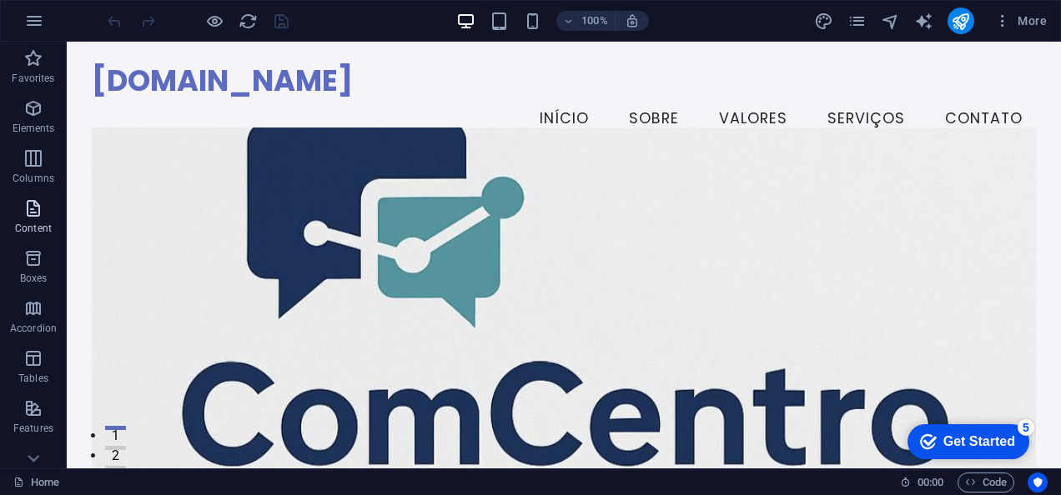
click at [58, 210] on span "Content" at bounding box center [33, 219] width 67 height 40
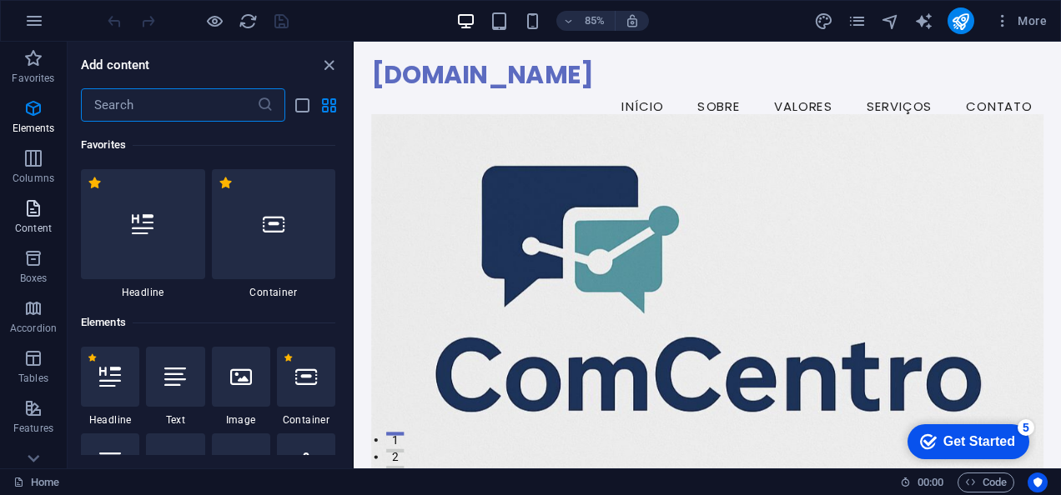
scroll to position [2918, 0]
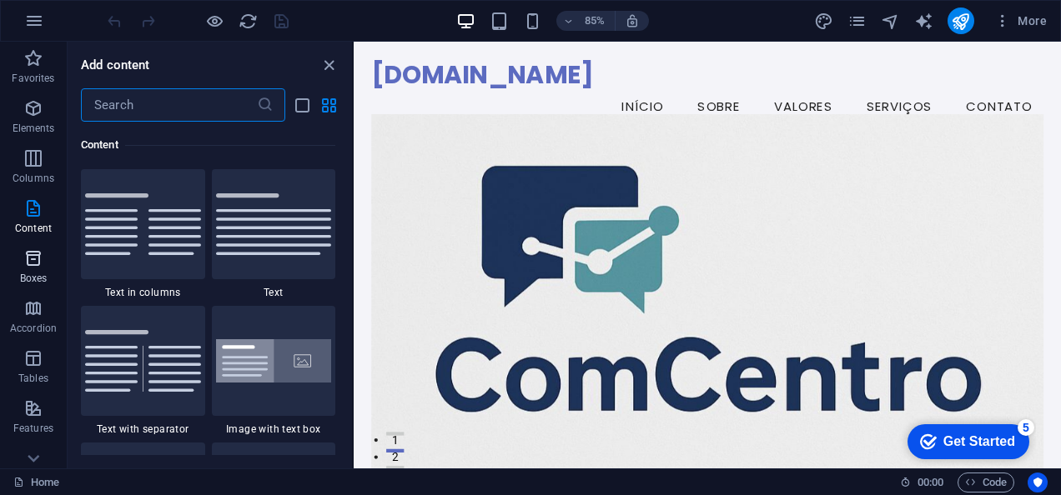
click at [38, 256] on icon "button" at bounding box center [33, 259] width 20 height 20
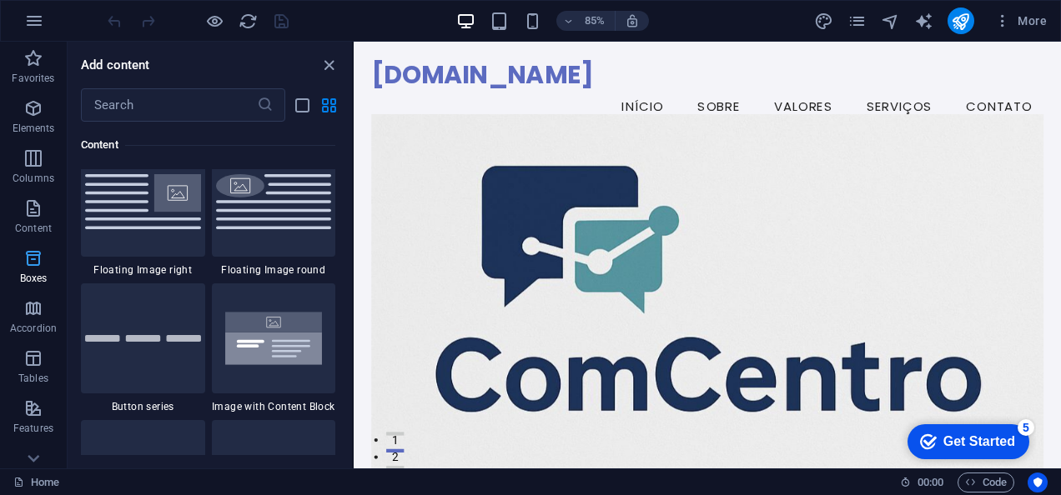
scroll to position [4601, 0]
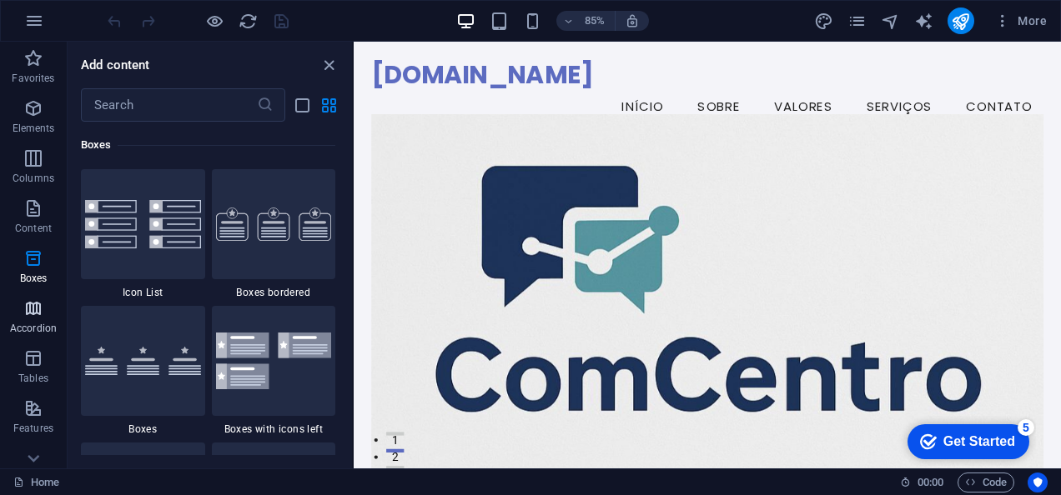
click at [33, 308] on icon "button" at bounding box center [33, 309] width 20 height 20
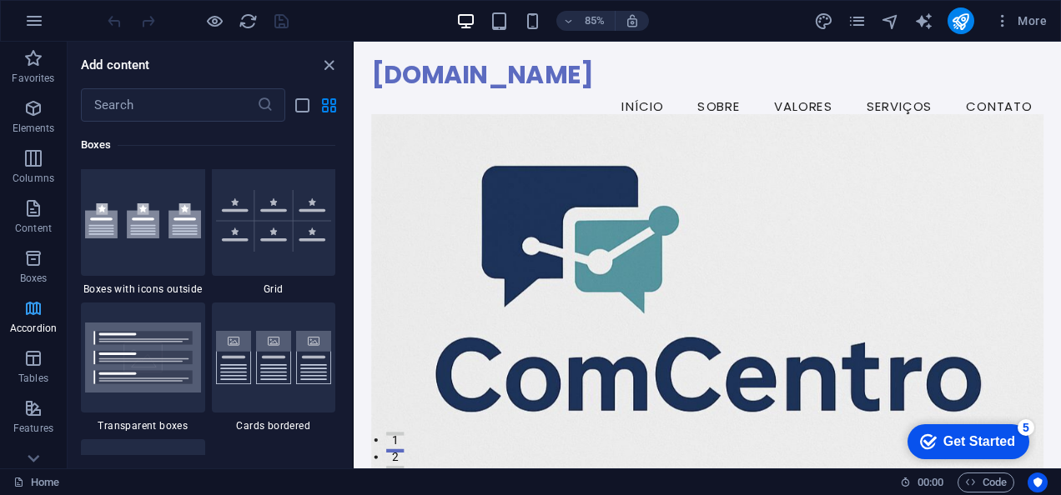
scroll to position [5325, 0]
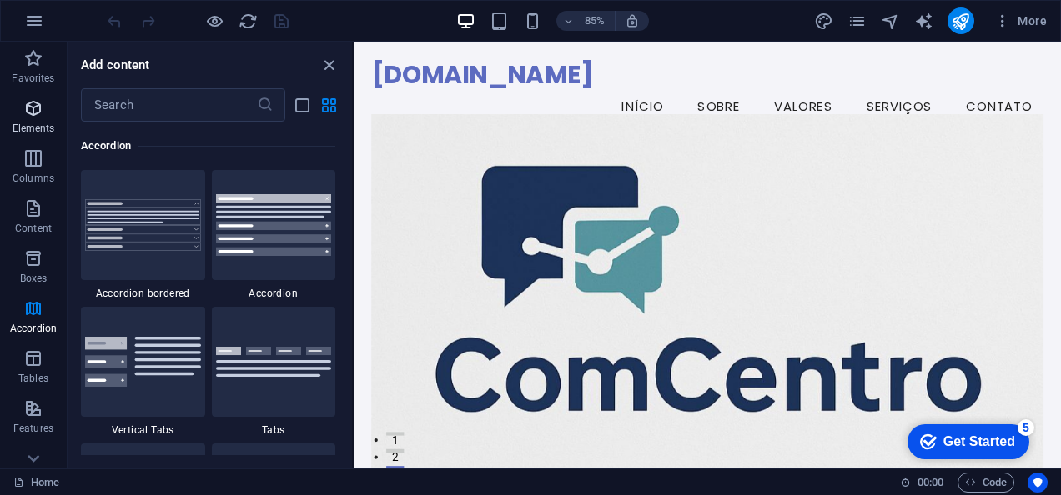
click at [50, 112] on span "Elements" at bounding box center [33, 118] width 67 height 40
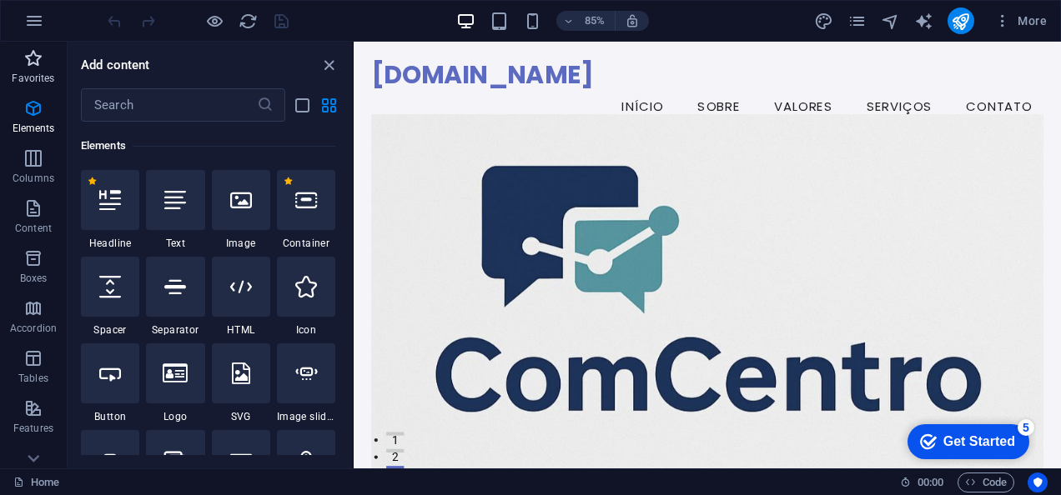
click at [47, 70] on span "Favorites" at bounding box center [33, 68] width 67 height 40
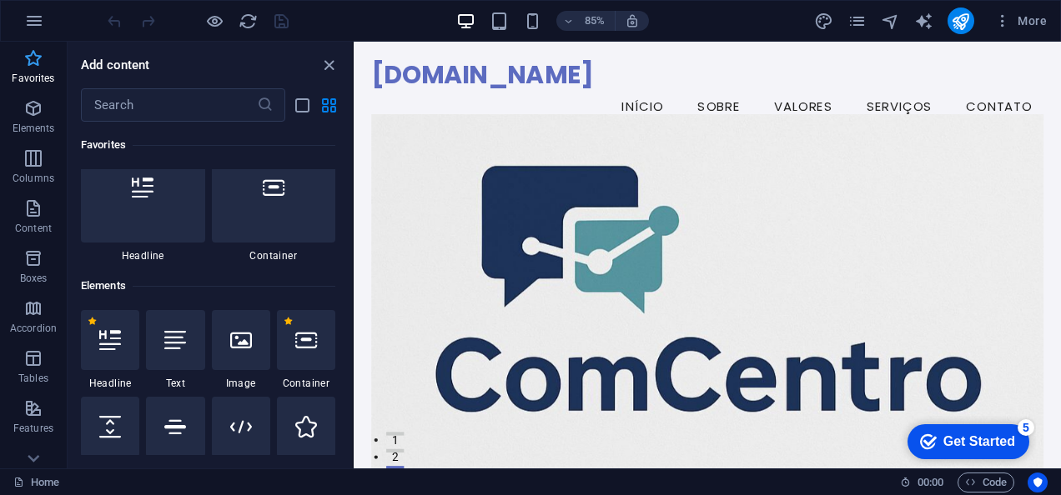
scroll to position [0, 0]
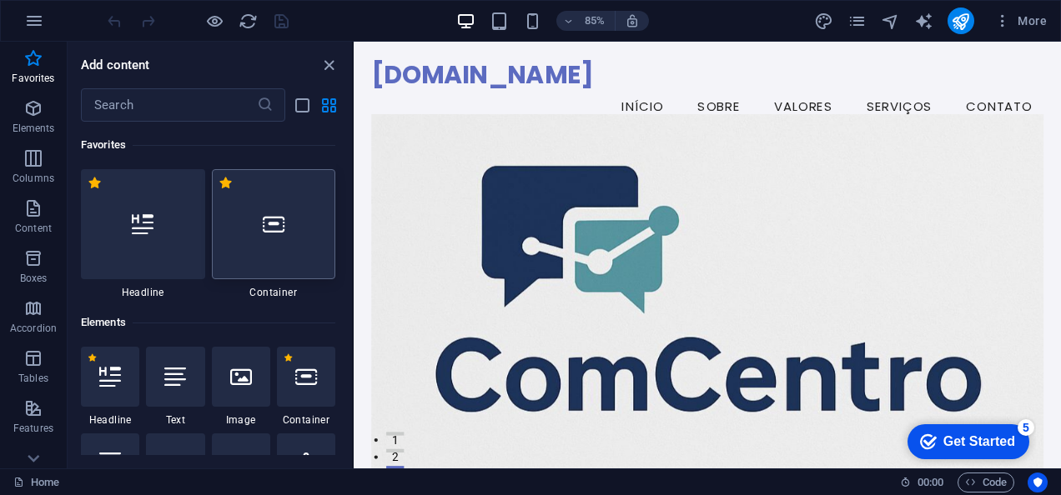
click at [314, 250] on div at bounding box center [274, 224] width 124 height 110
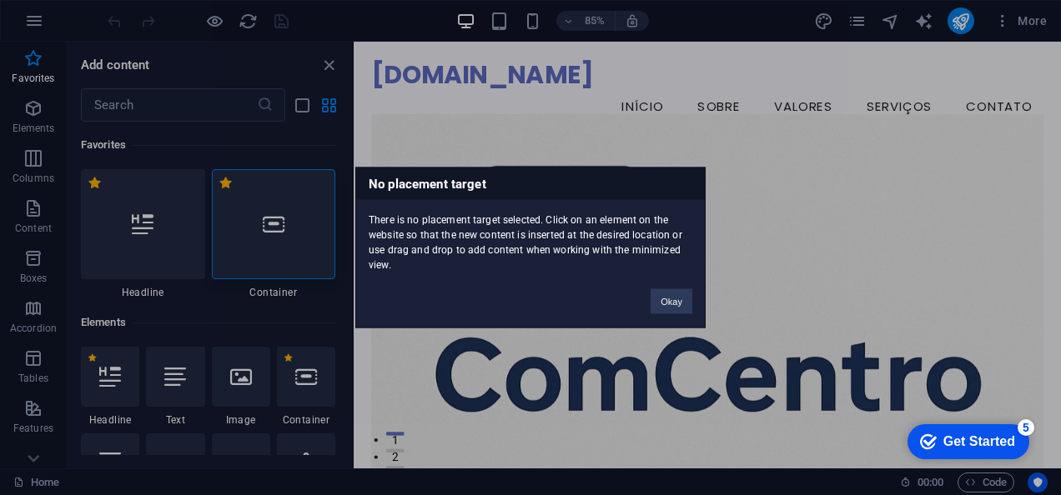
click at [177, 245] on div "No placement target There is no placement target selected. Click on an element …" at bounding box center [530, 247] width 1061 height 495
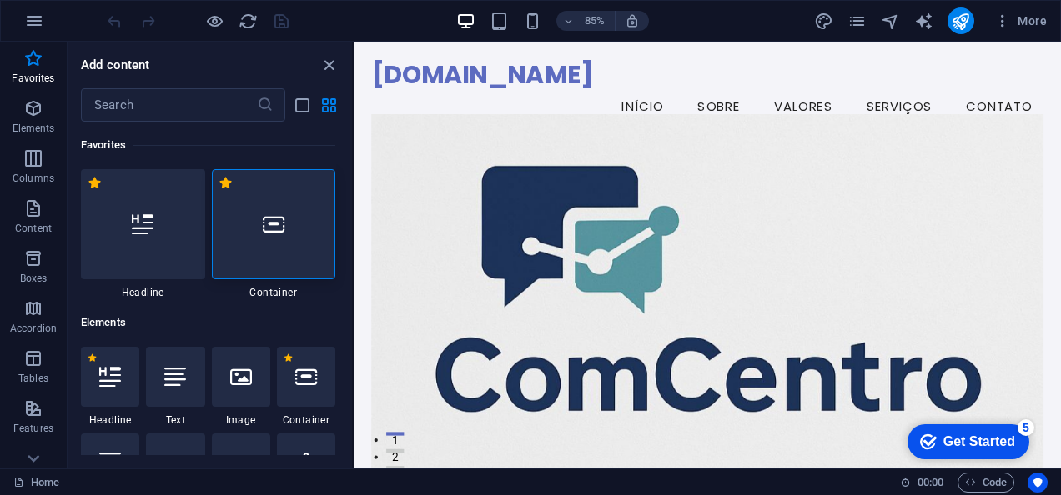
click at [177, 245] on div at bounding box center [143, 224] width 124 height 110
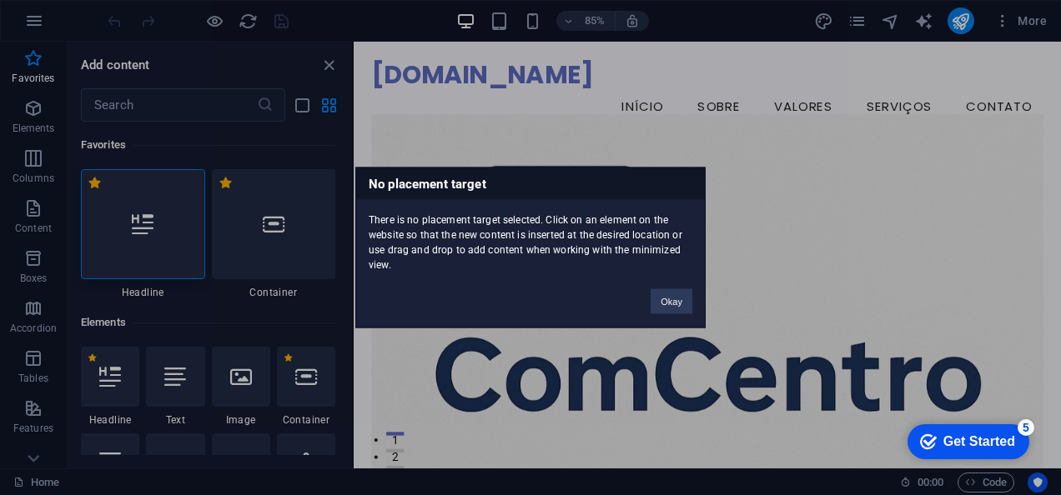
click at [177, 245] on div "No placement target There is no placement target selected. Click on an element …" at bounding box center [530, 247] width 1061 height 495
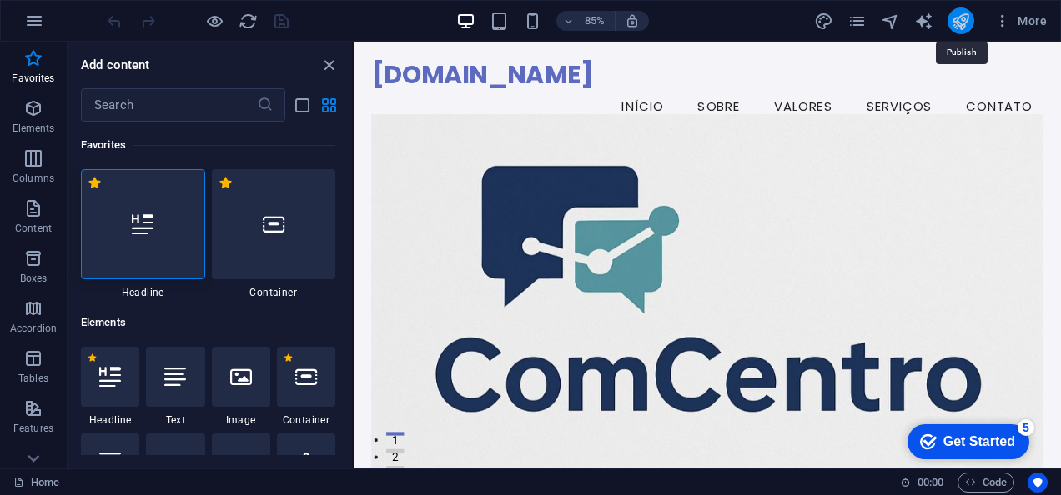
click at [967, 23] on icon "publish" at bounding box center [960, 21] width 19 height 19
